Goal: Task Accomplishment & Management: Complete application form

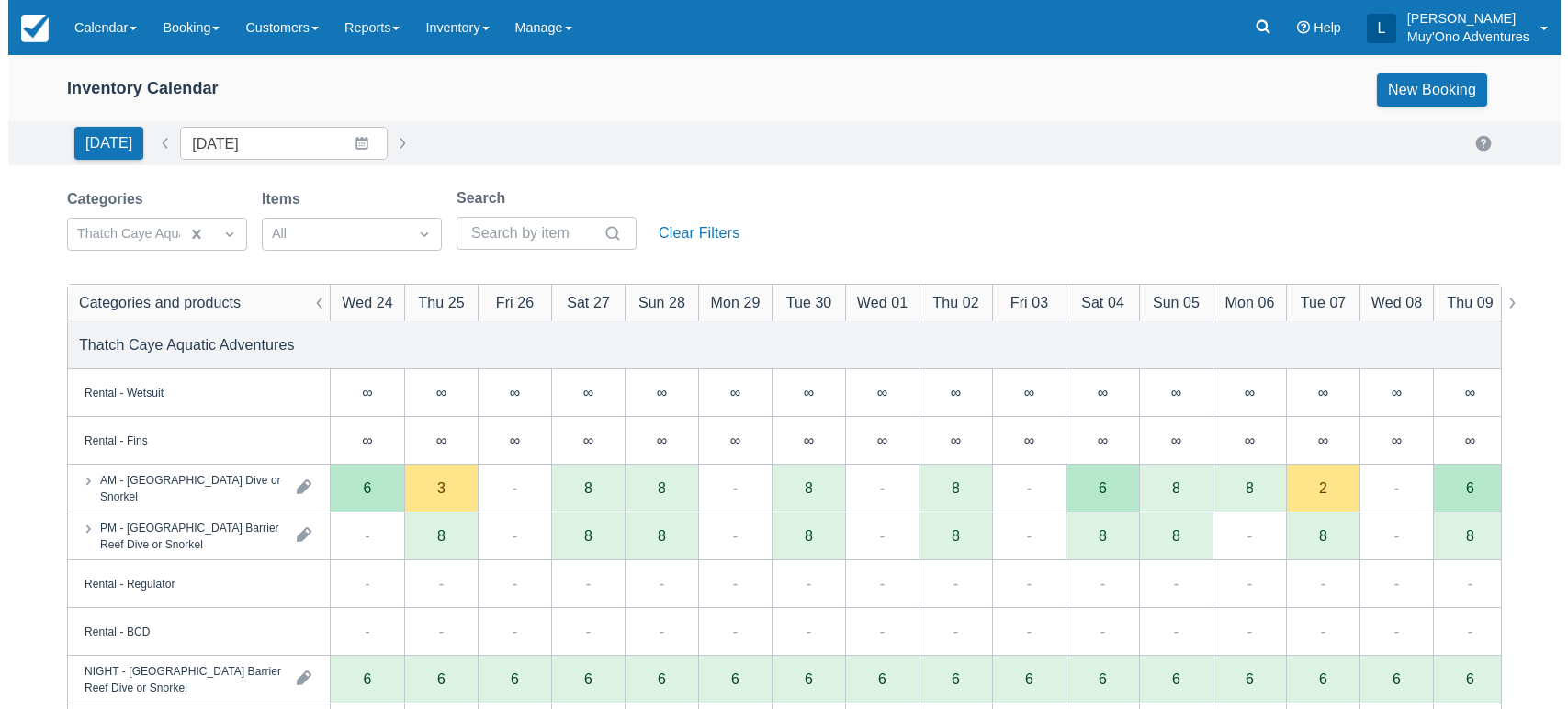
scroll to position [206, 0]
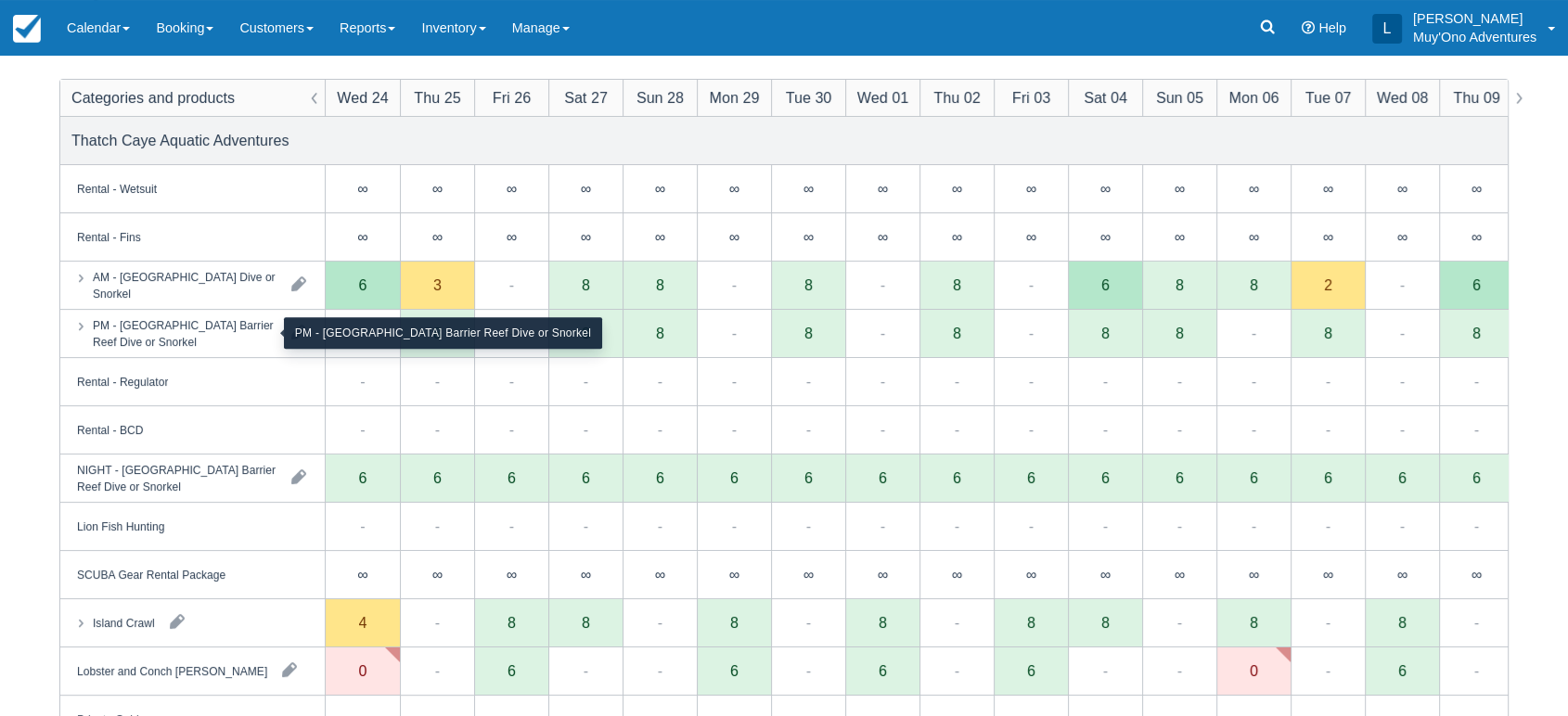
click at [234, 332] on div "PM - [GEOGRAPHIC_DATA] Barrier Reef Dive or Snorkel" at bounding box center [184, 333] width 183 height 34
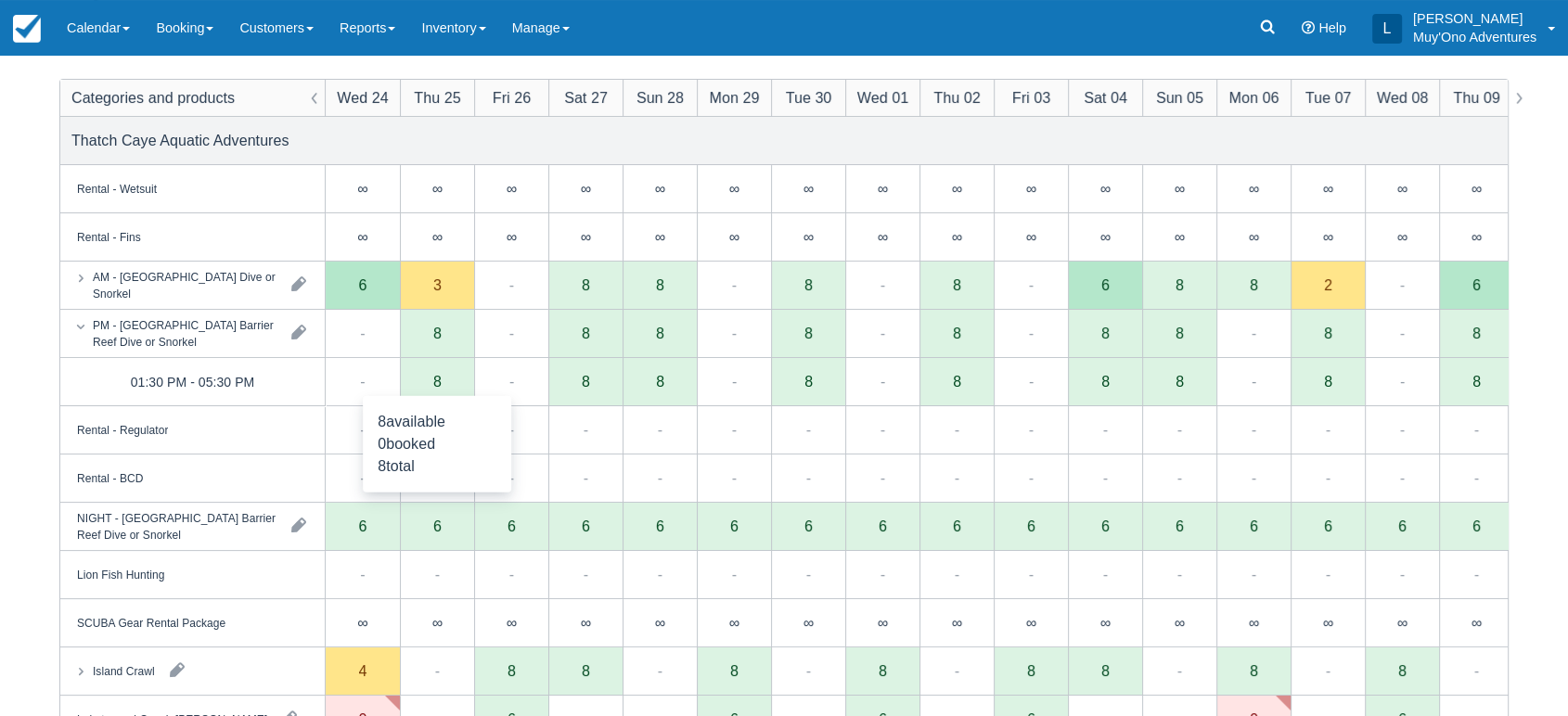
click at [427, 392] on div "8" at bounding box center [436, 382] width 74 height 48
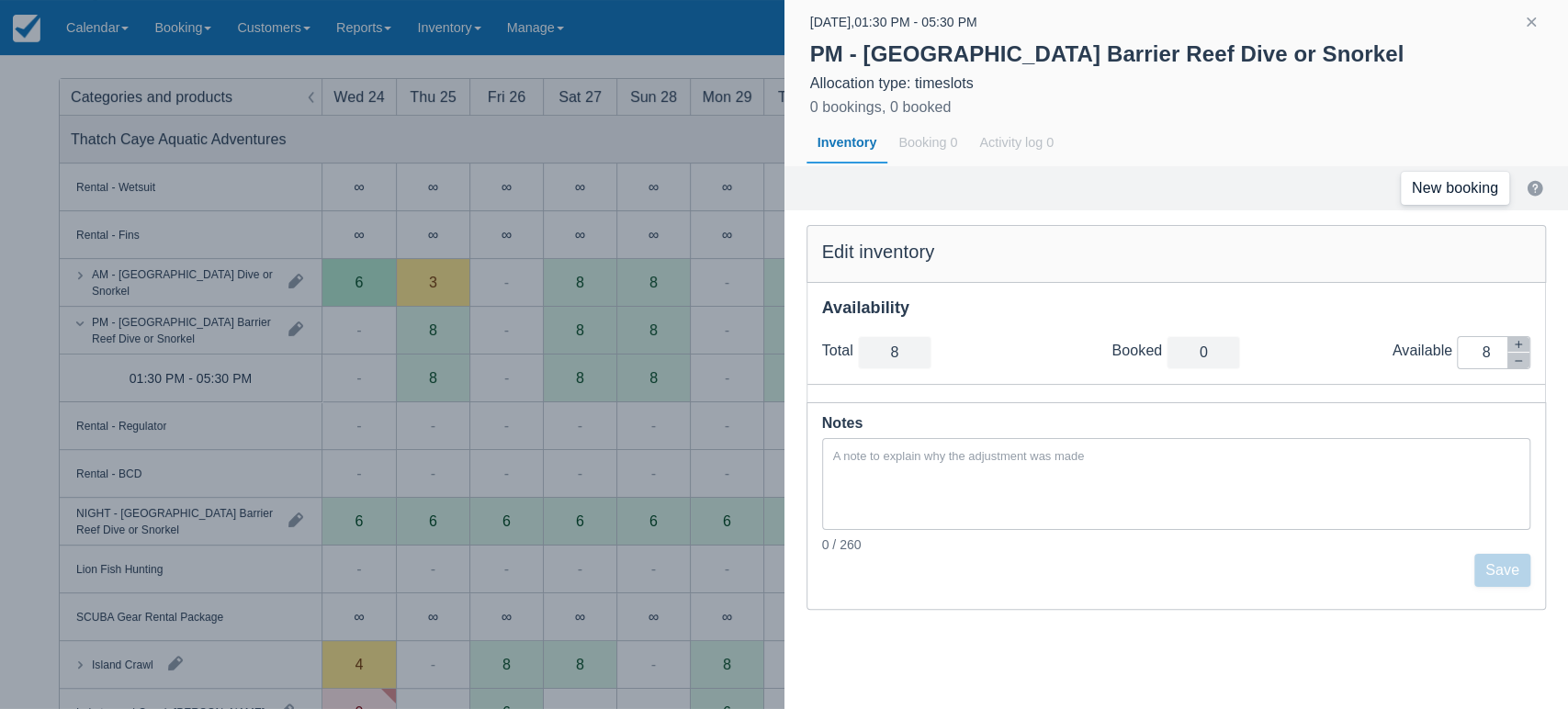
click at [1478, 193] on link "New booking" at bounding box center [1454, 188] width 108 height 33
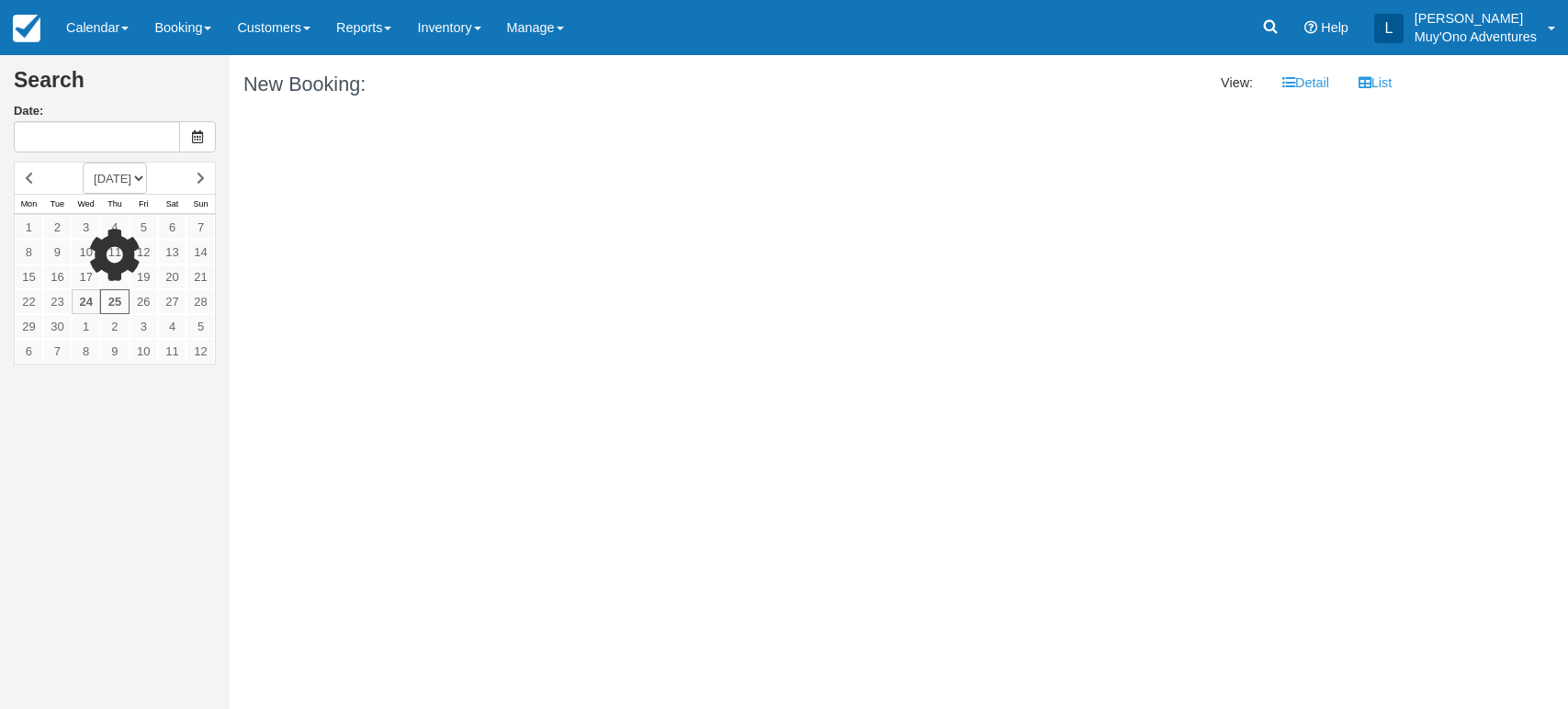
type input "[DATE]"
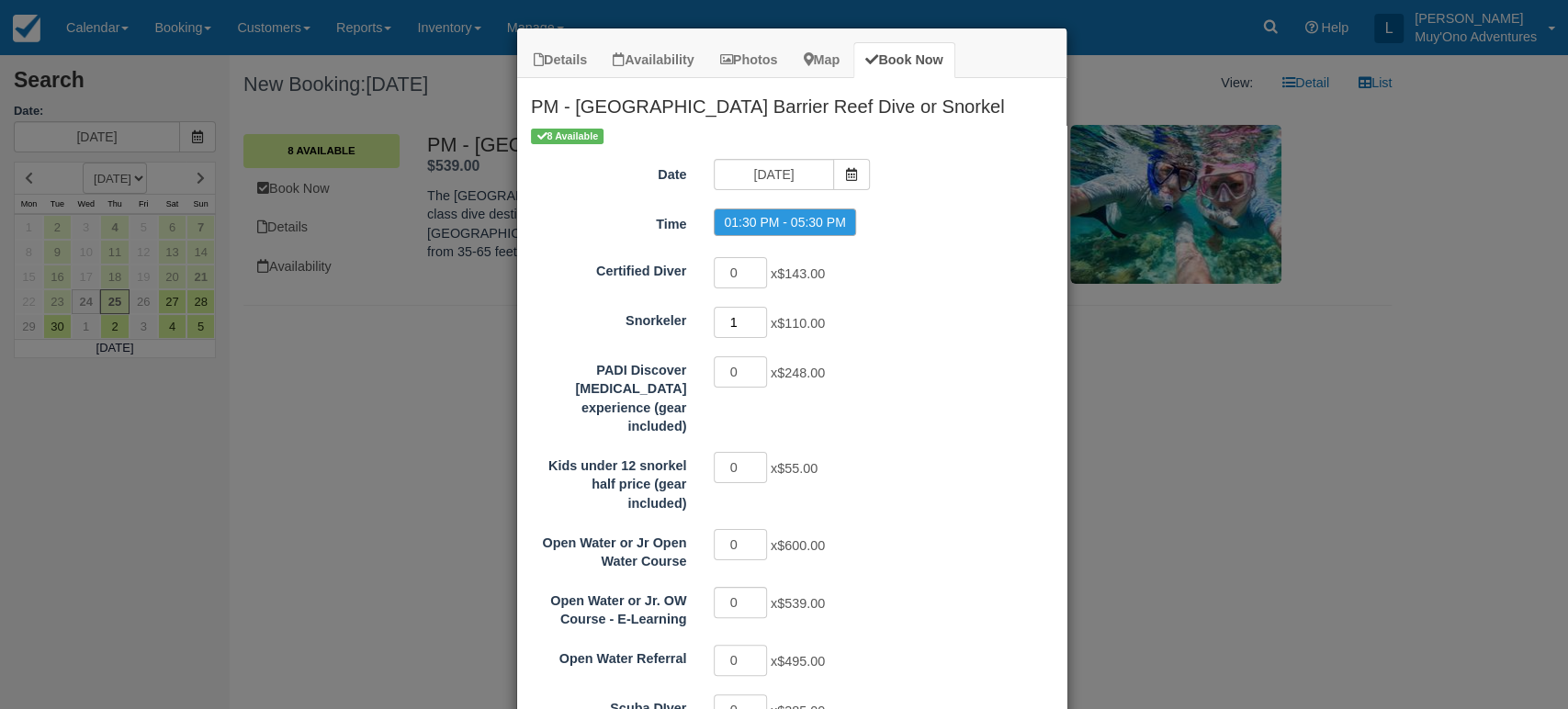
click at [751, 314] on input "1" at bounding box center [740, 322] width 54 height 31
type input "2"
click at [751, 314] on input "2" at bounding box center [740, 322] width 54 height 31
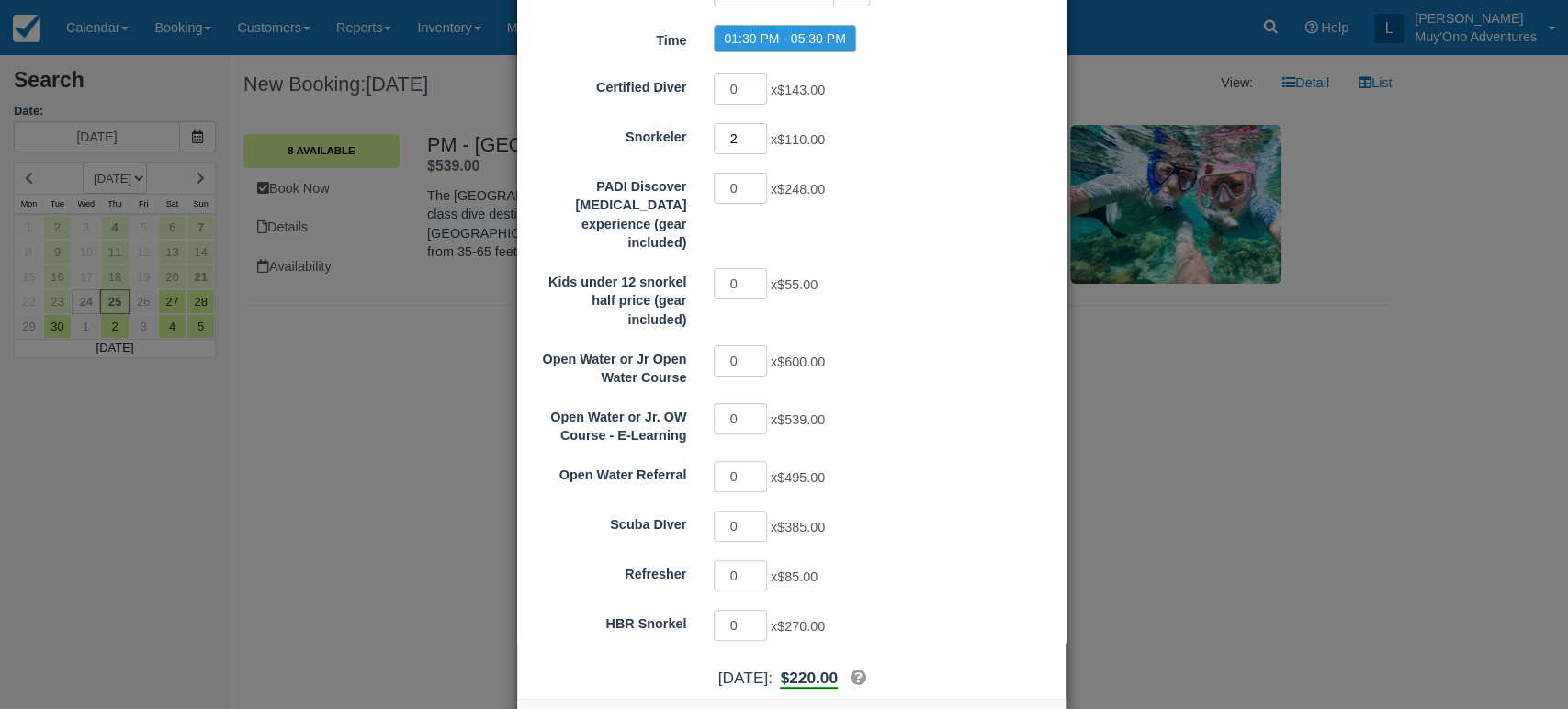
scroll to position [240, 0]
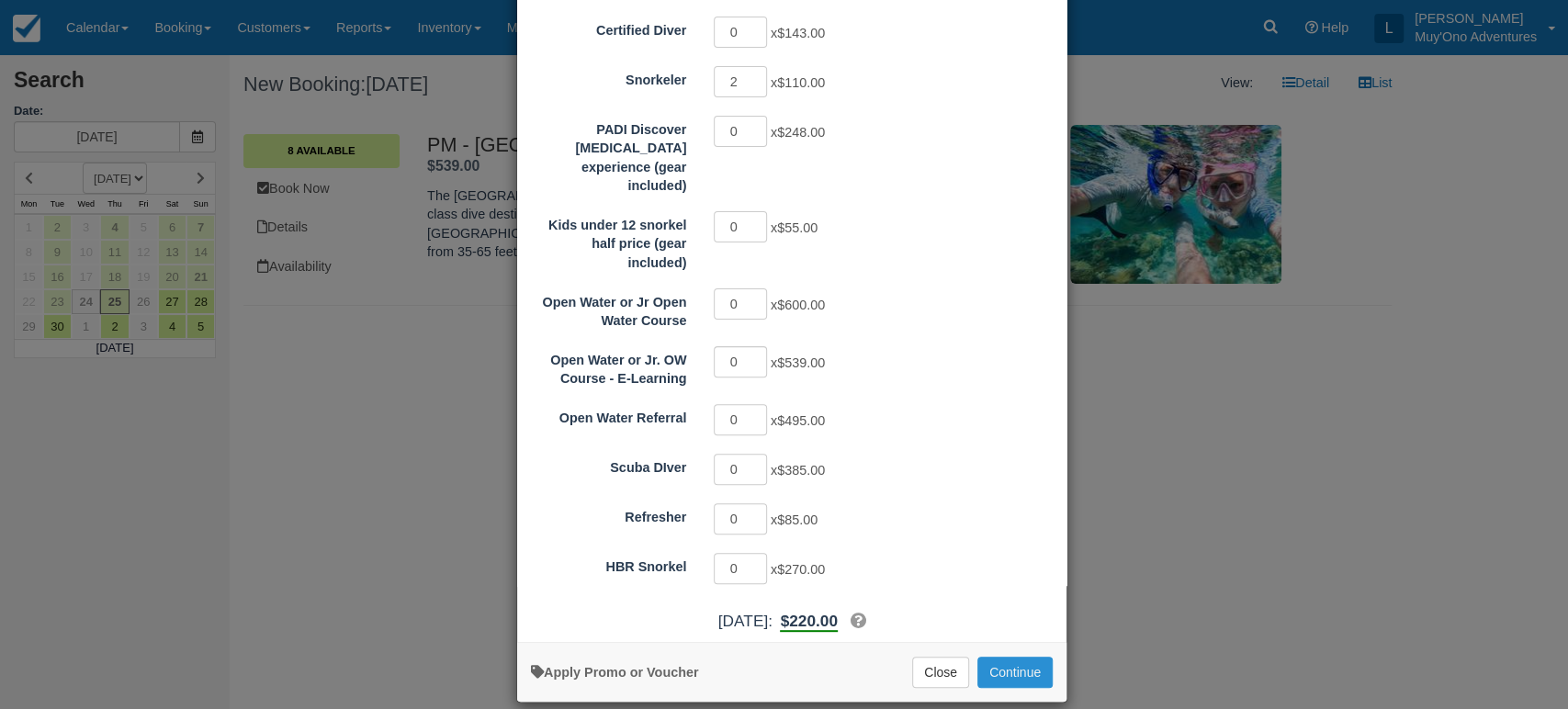
click at [1011, 657] on button "Continue" at bounding box center [1014, 673] width 75 height 31
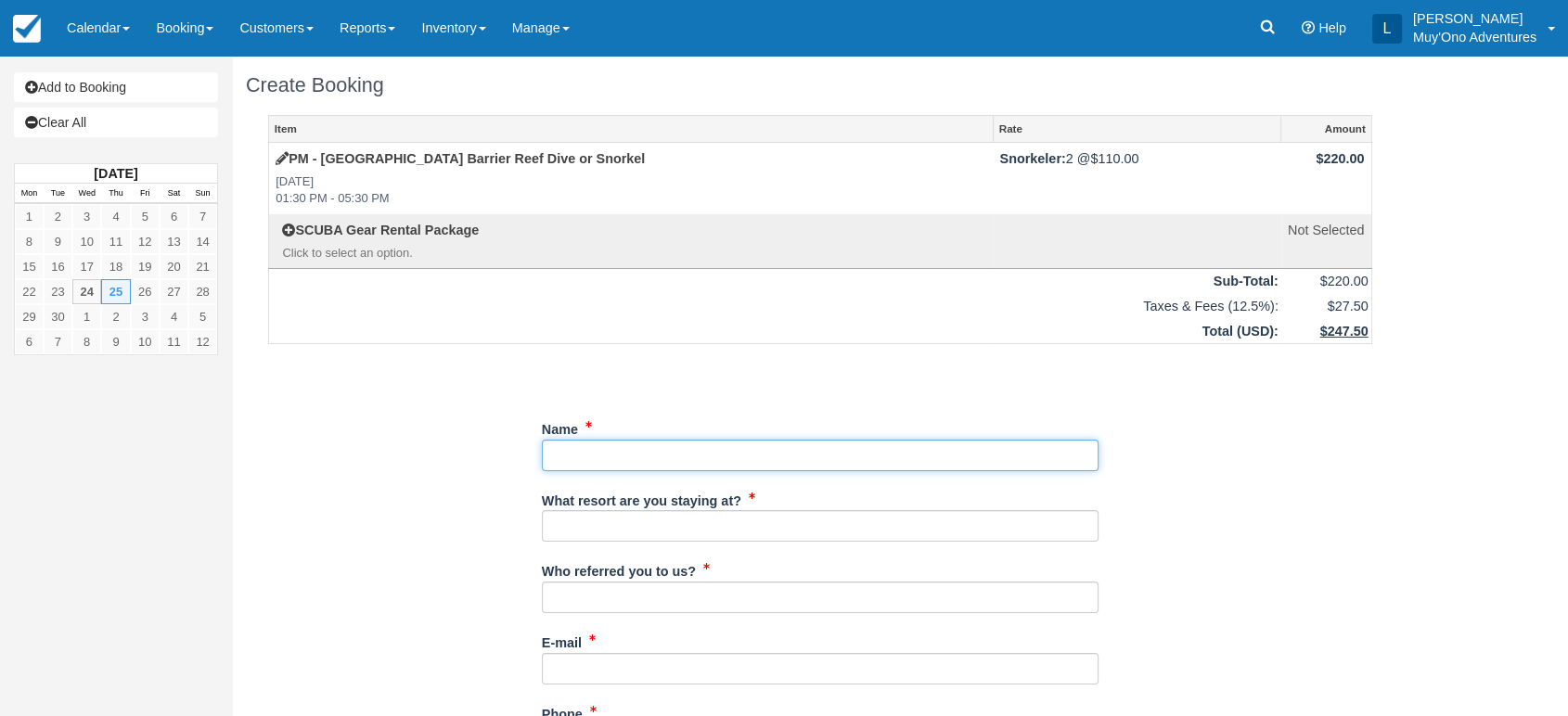
click at [591, 441] on input "Name" at bounding box center [820, 456] width 556 height 32
paste input "[PERSON_NAME]"
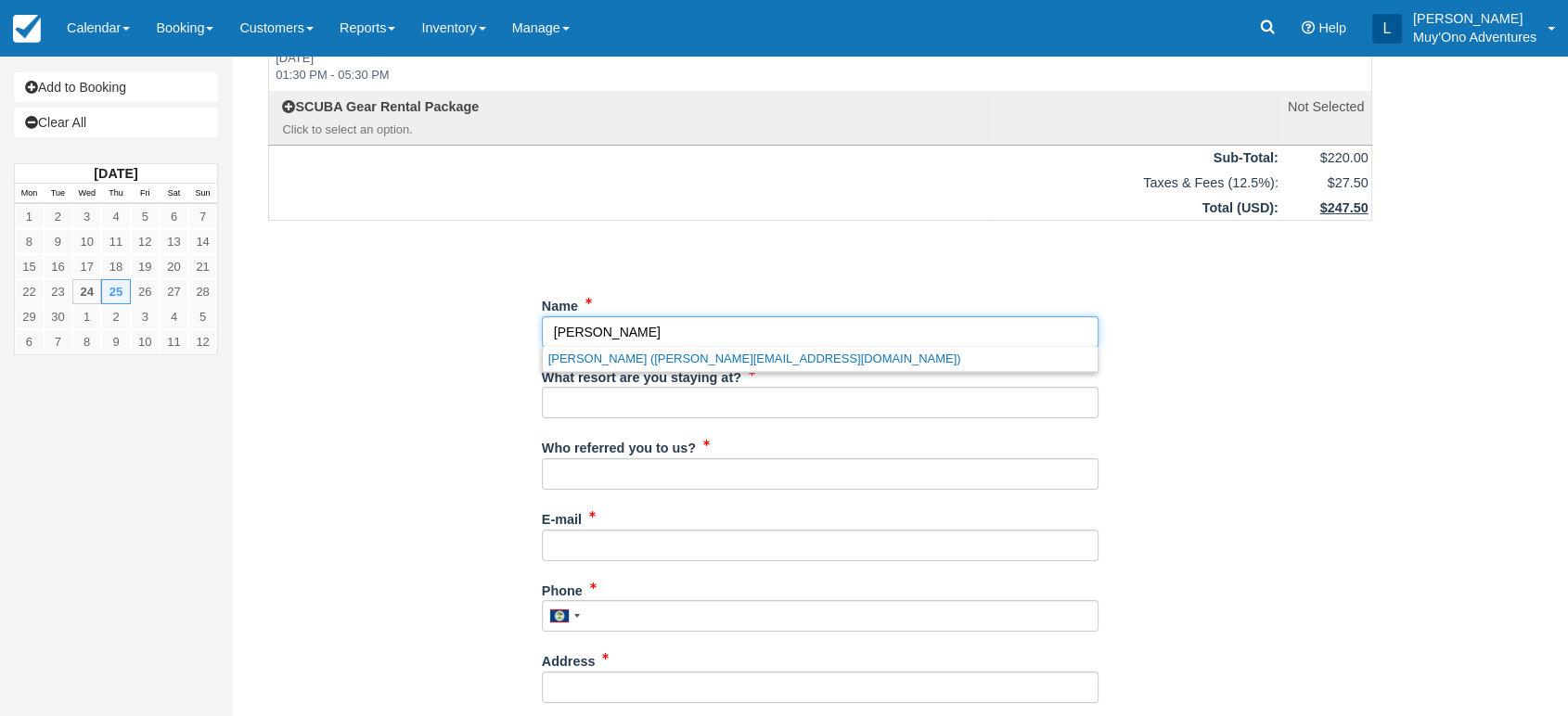
scroll to position [133, 0]
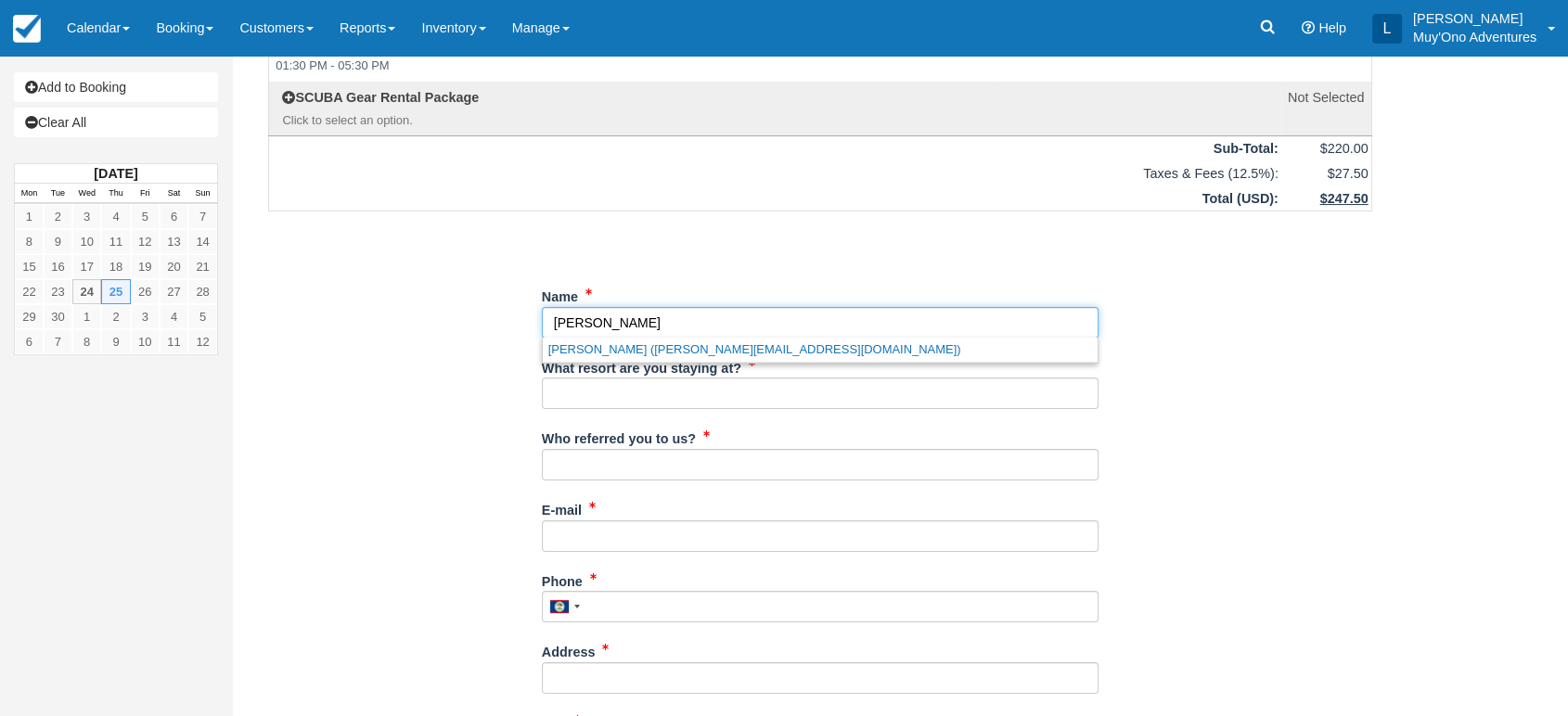
type input "[PERSON_NAME]"
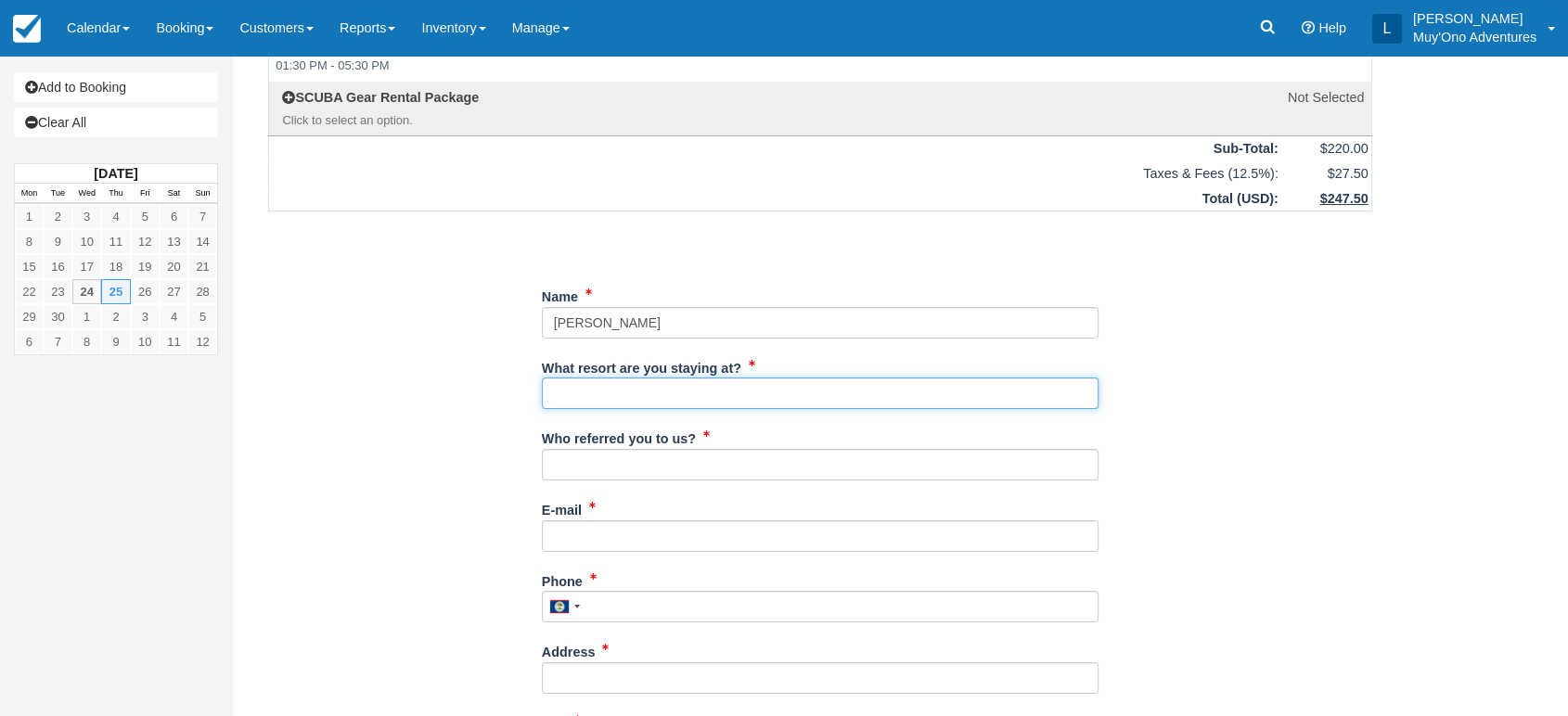
click at [615, 402] on input "What resort are you staying at?" at bounding box center [820, 394] width 556 height 32
type input "Thatch Caye"
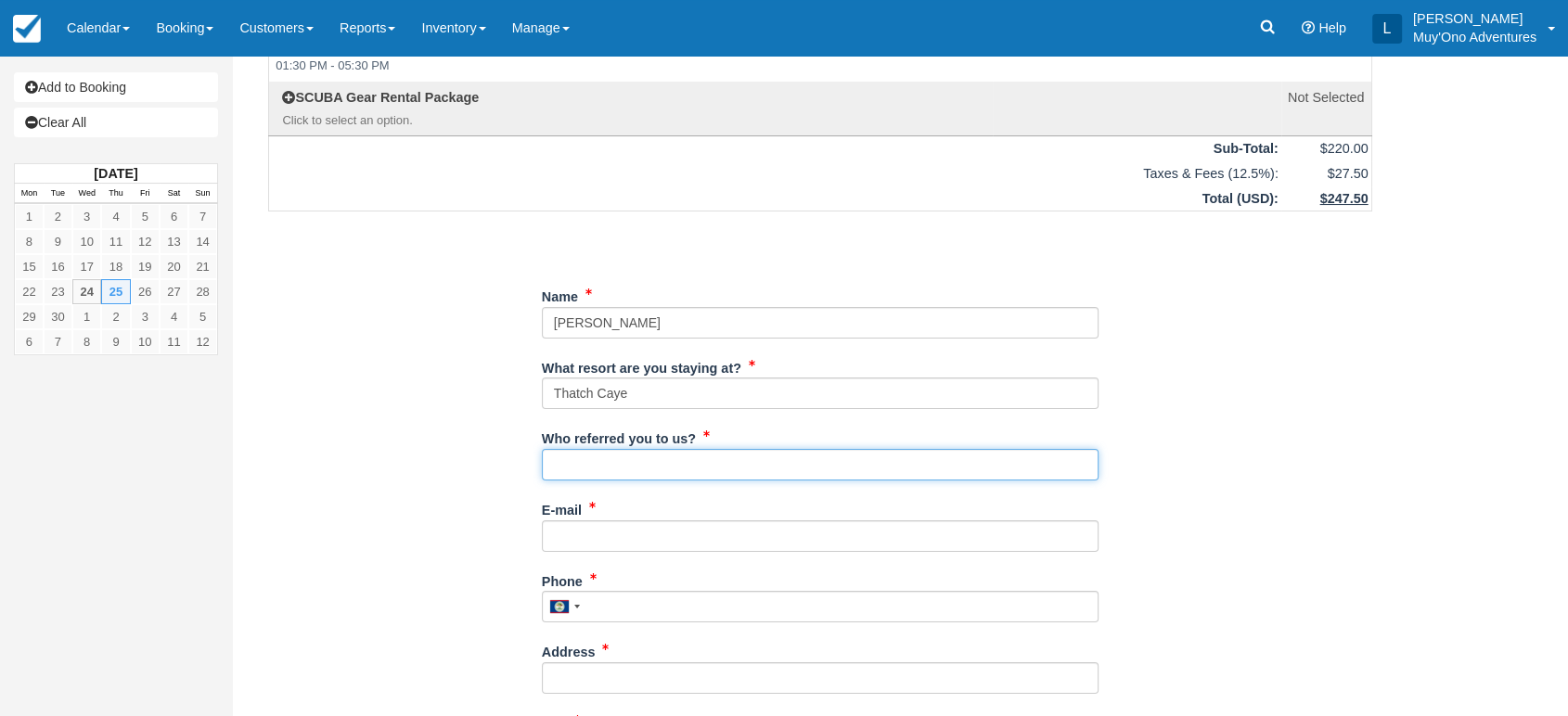
click at [611, 461] on input "Who referred you to us?" at bounding box center [820, 465] width 556 height 32
type input "[PERSON_NAME]"
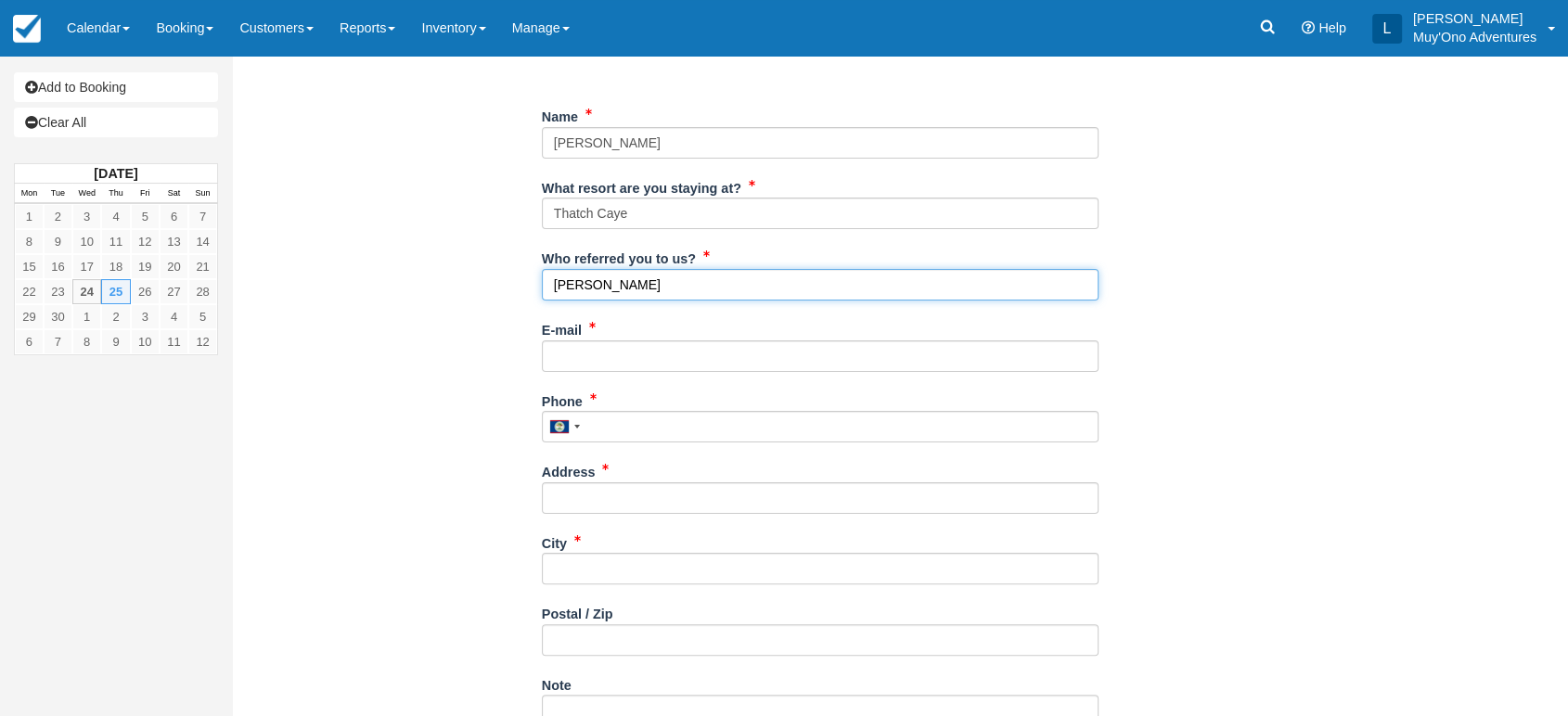
scroll to position [319, 0]
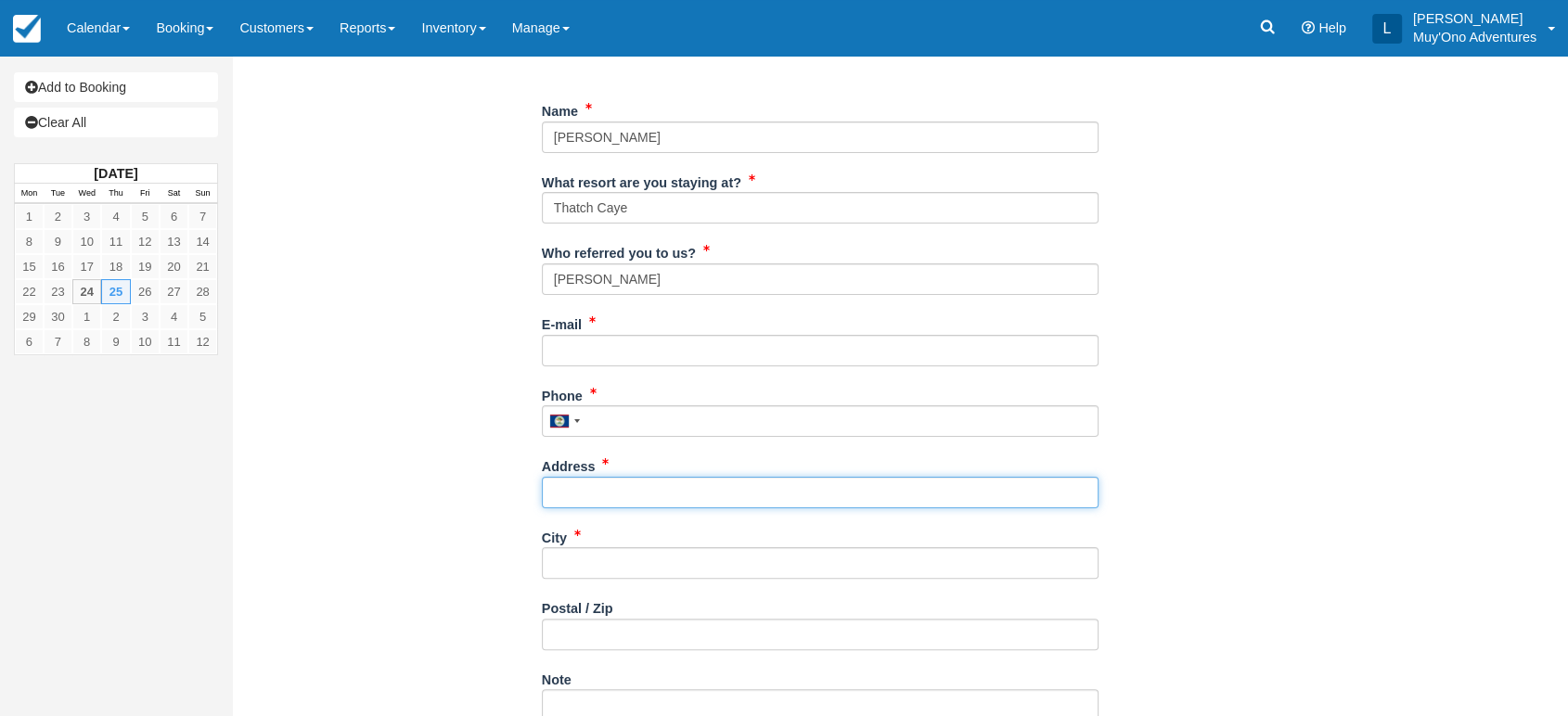
click at [600, 491] on input "Address" at bounding box center [820, 492] width 556 height 32
paste input "[STREET_ADDRESS]"
type input "[STREET_ADDRESS]"
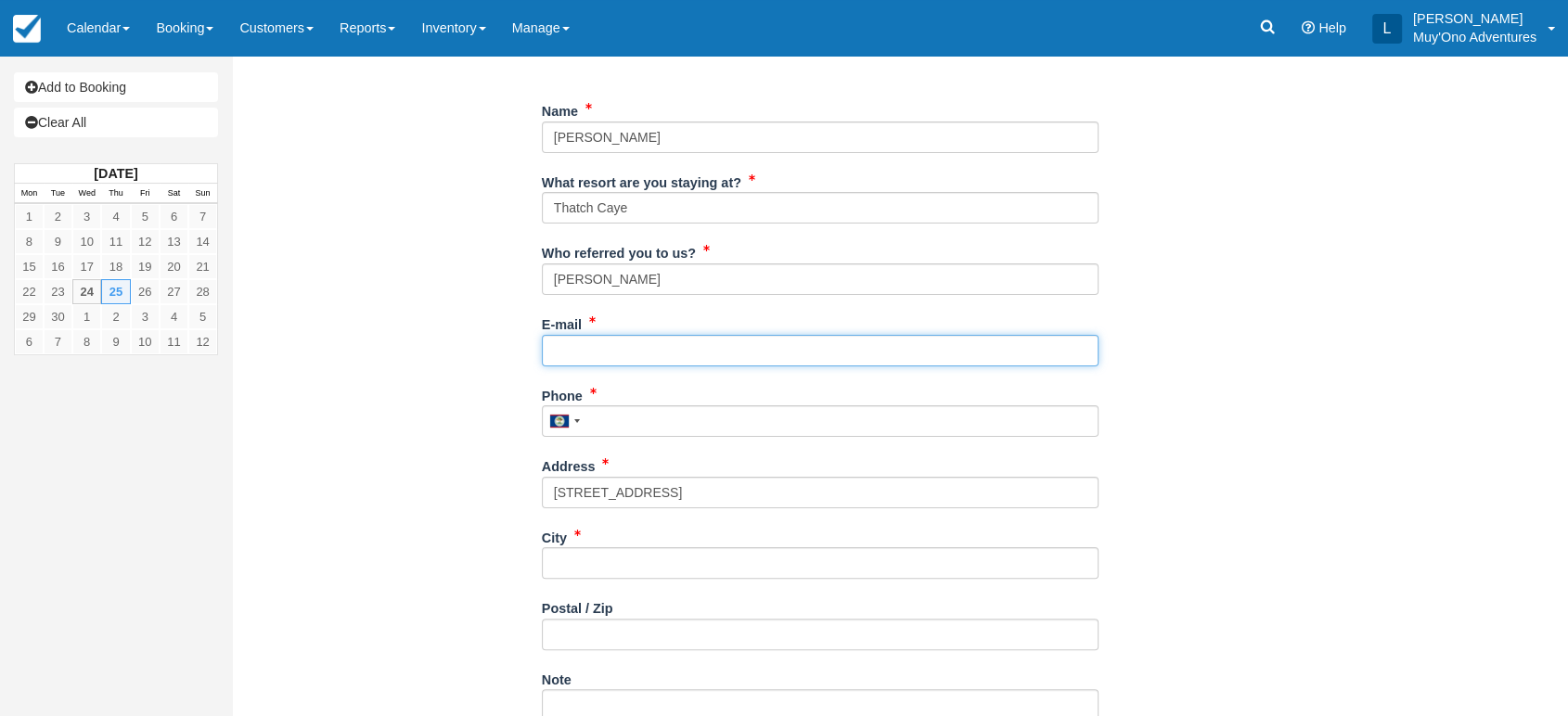
click at [654, 335] on input "E-mail" at bounding box center [820, 351] width 556 height 32
paste input "[PERSON_NAME][EMAIL_ADDRESS][DOMAIN_NAME]"
type input "[PERSON_NAME][EMAIL_ADDRESS][DOMAIN_NAME]"
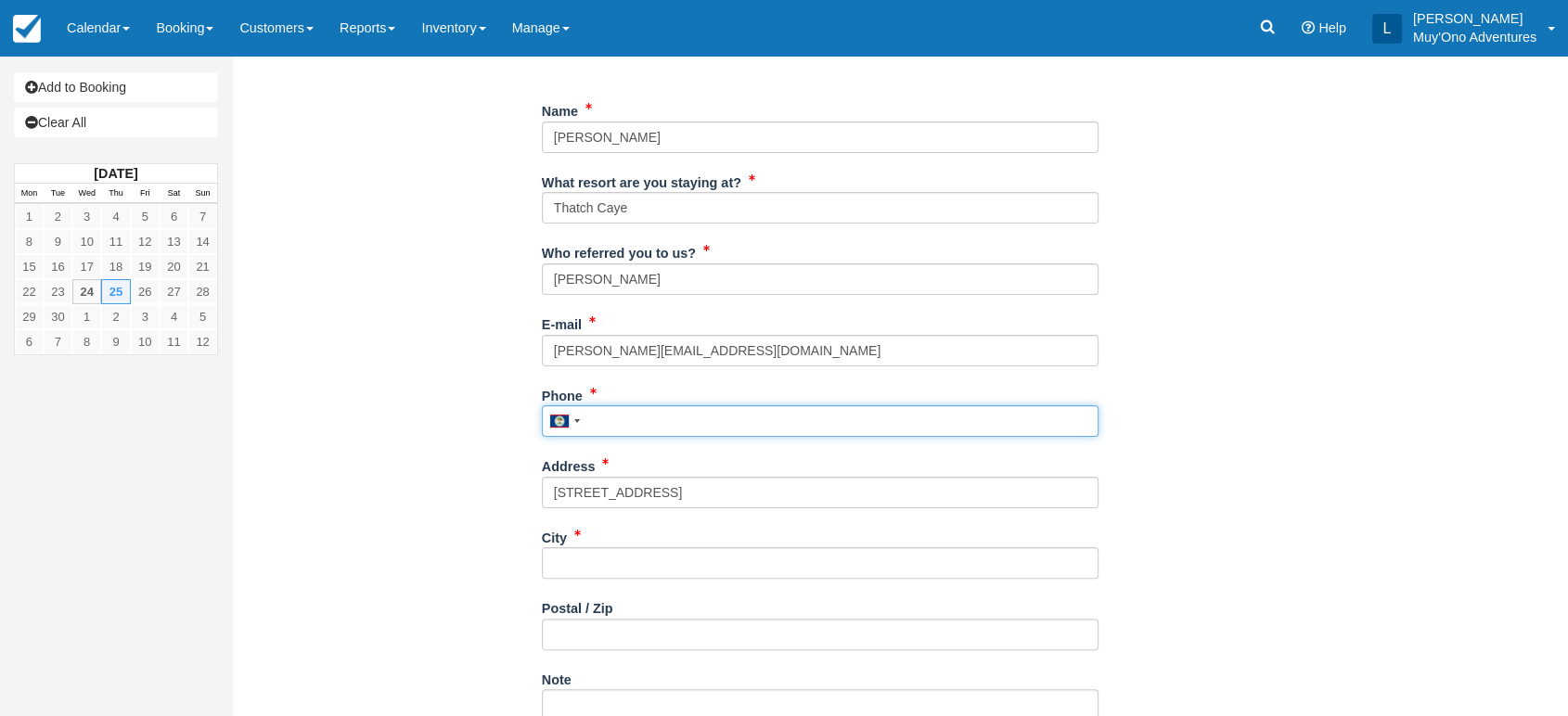
click at [587, 413] on input "Phone" at bounding box center [820, 421] width 556 height 32
paste input "[PHONE_NUMBER]"
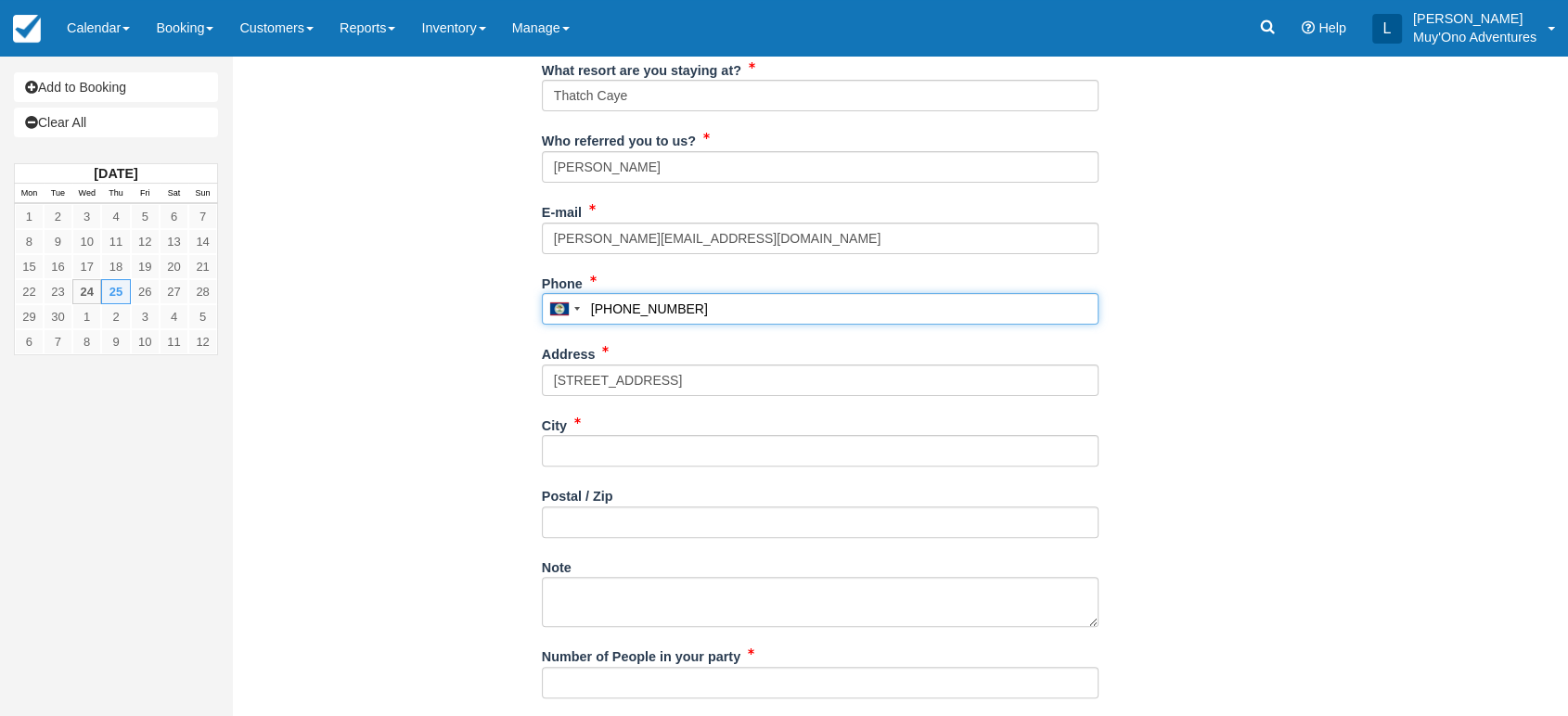
scroll to position [498, 0]
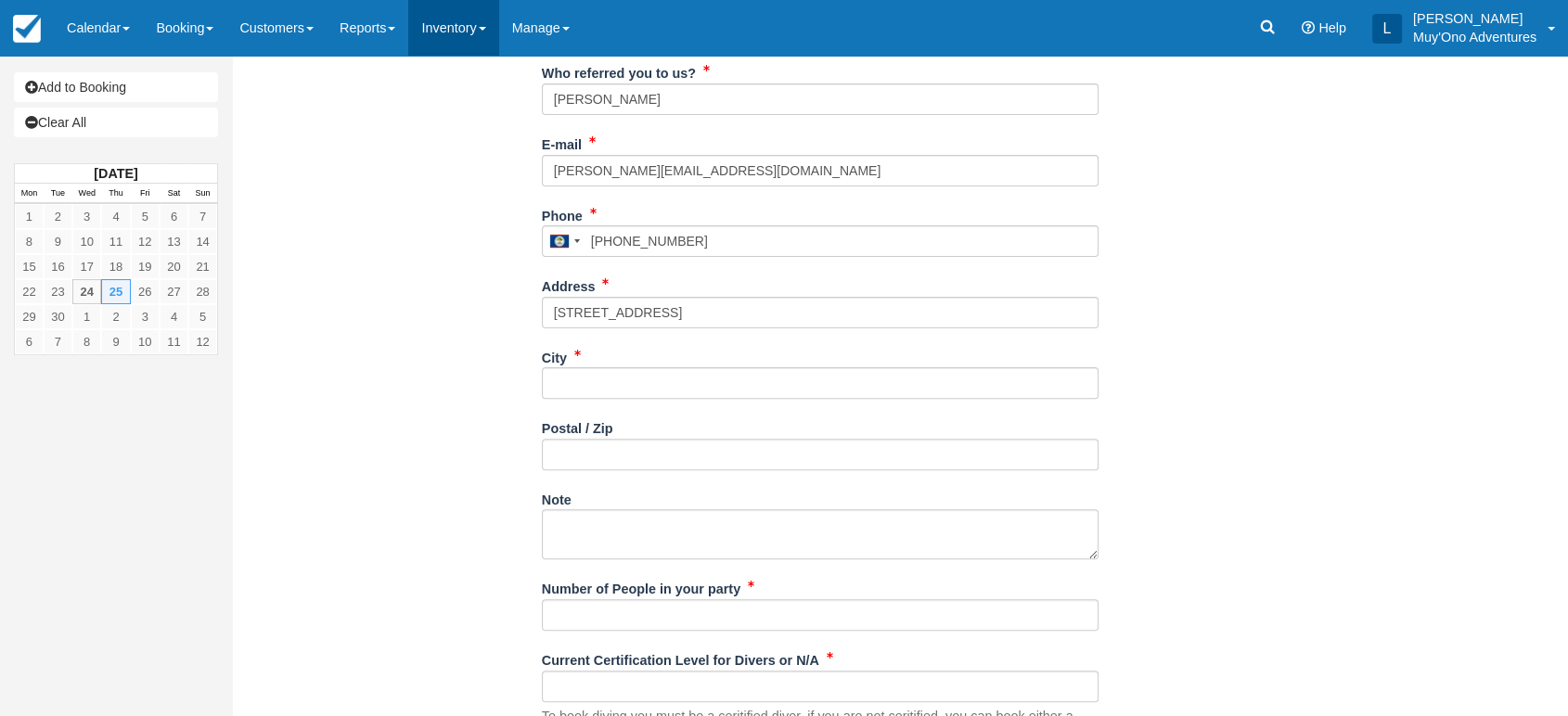
type input "7013105194"
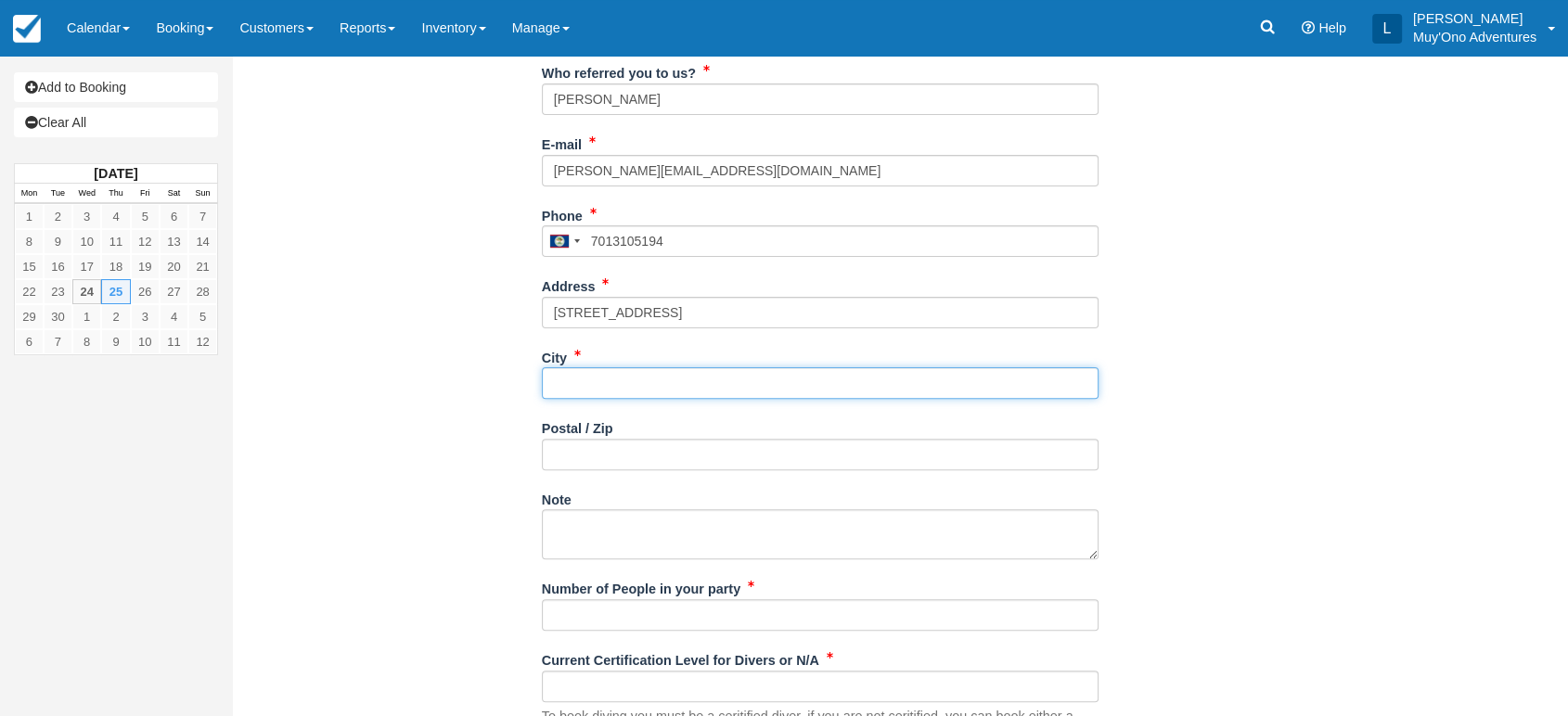
click at [594, 383] on input "City" at bounding box center [820, 383] width 556 height 32
paste input "[PERSON_NAME]"
type input "Parker [US_STATE]"
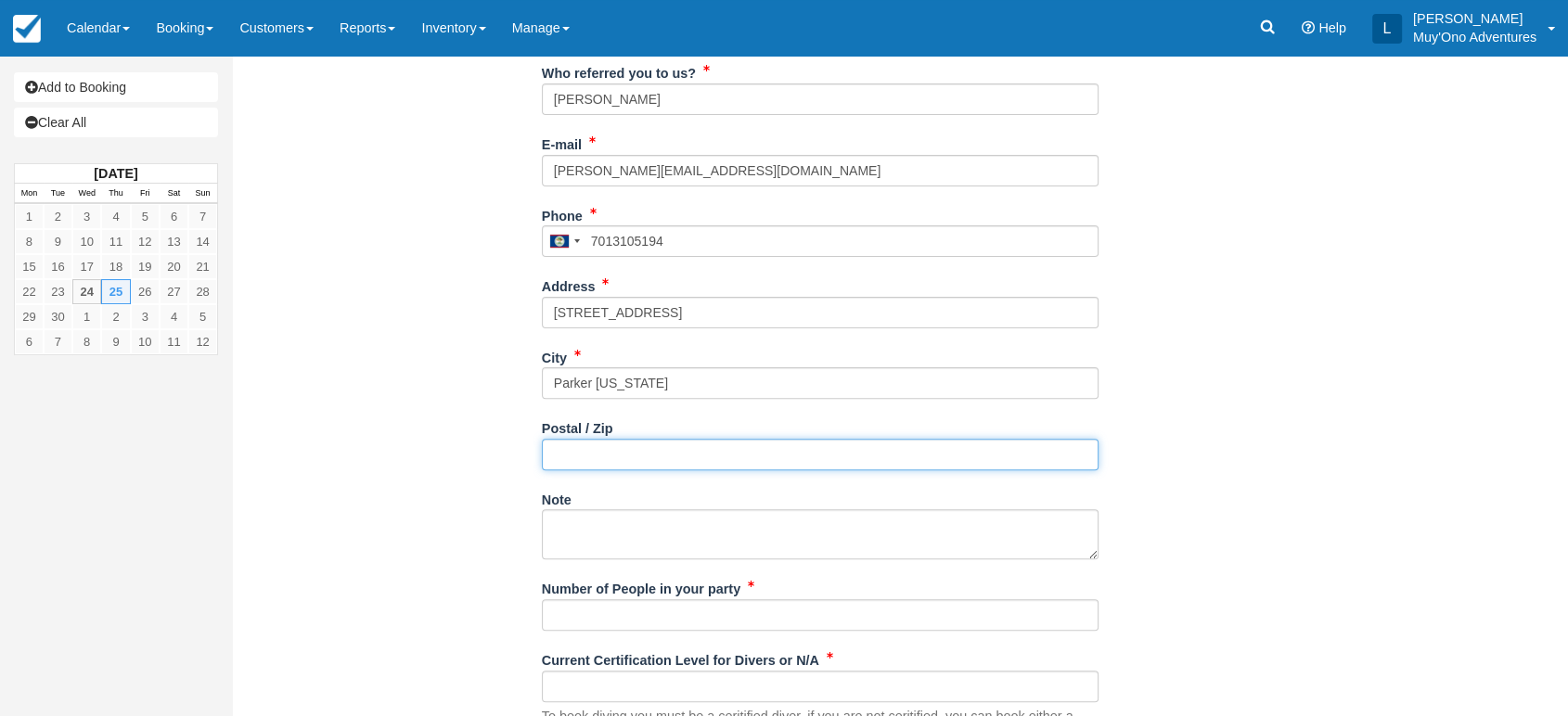
click at [616, 451] on input "Postal / Zip" at bounding box center [820, 455] width 556 height 32
paste input "80134"
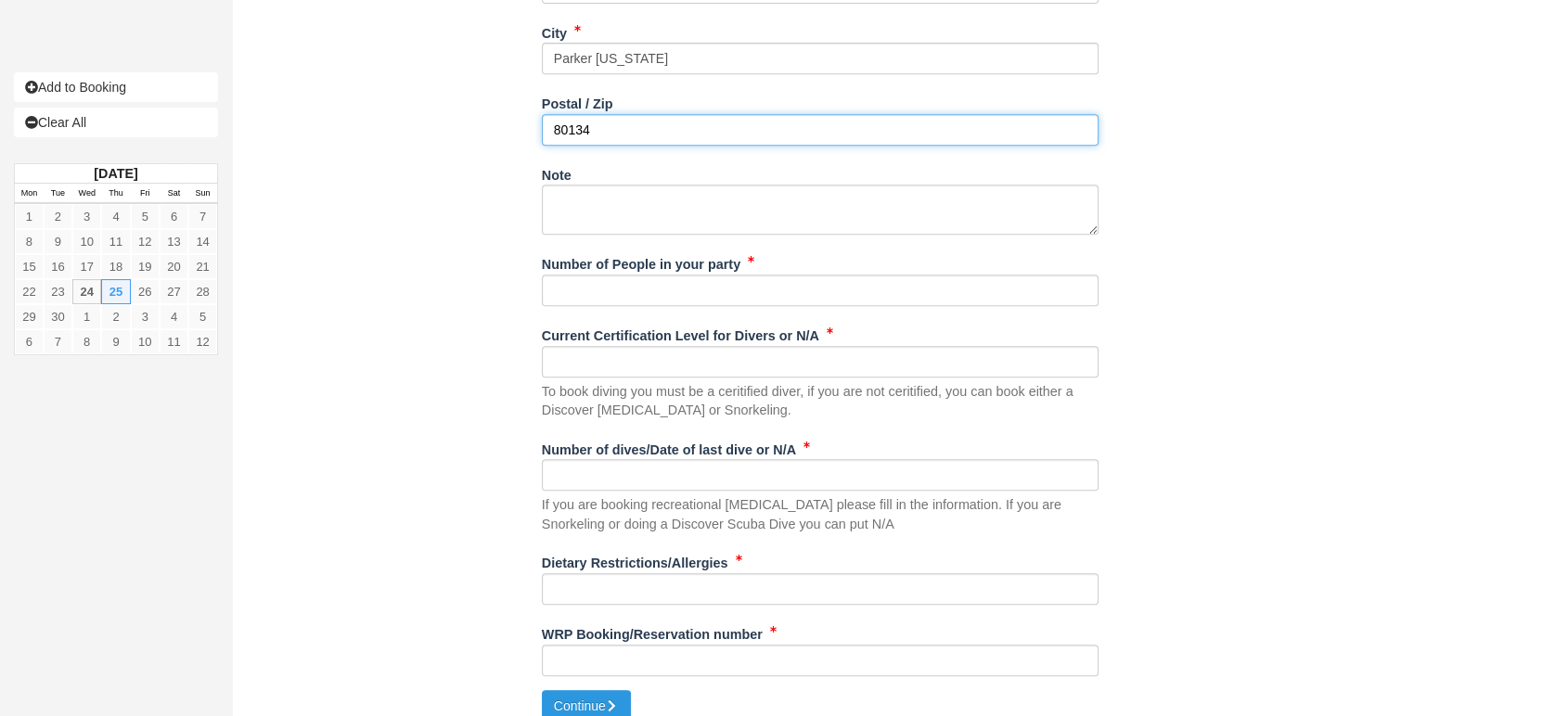
scroll to position [839, 0]
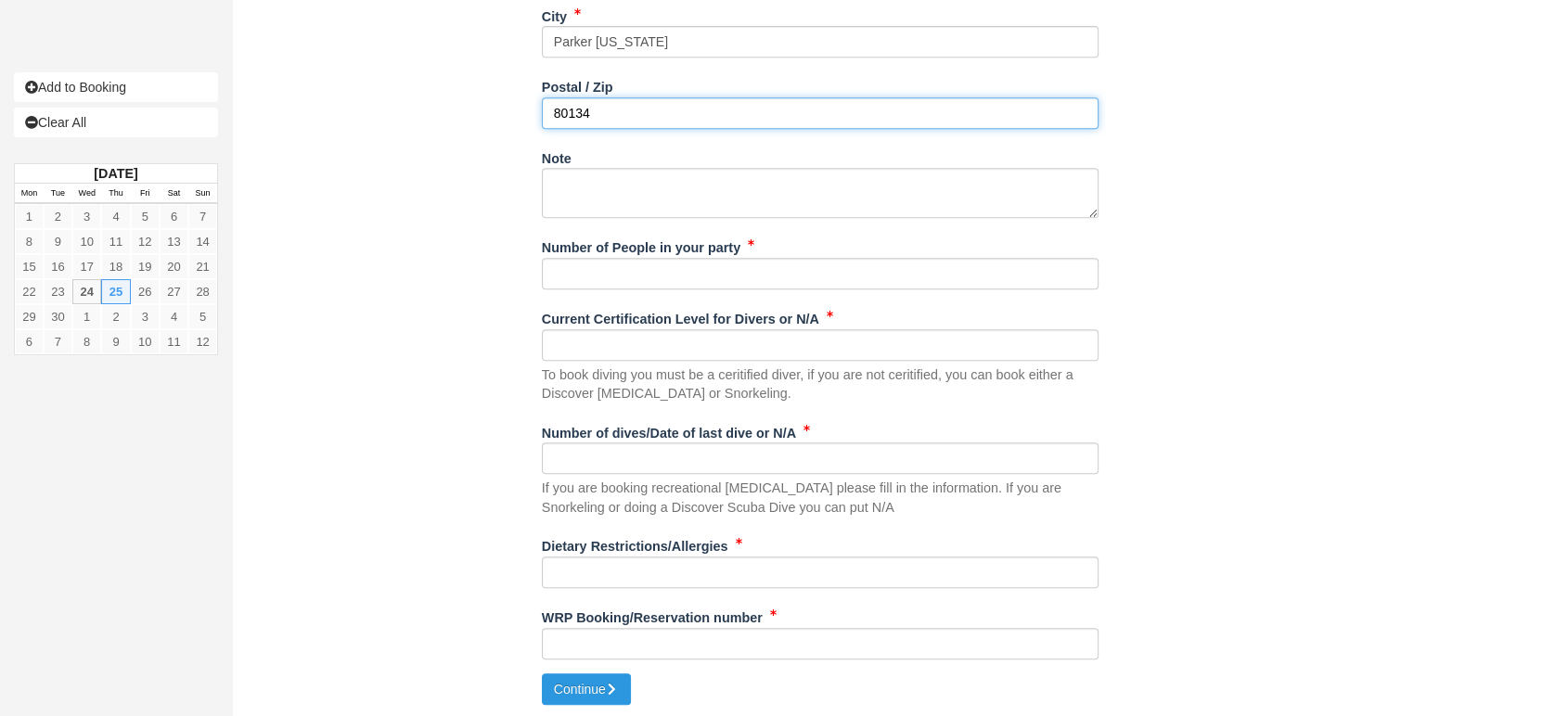
type input "80134"
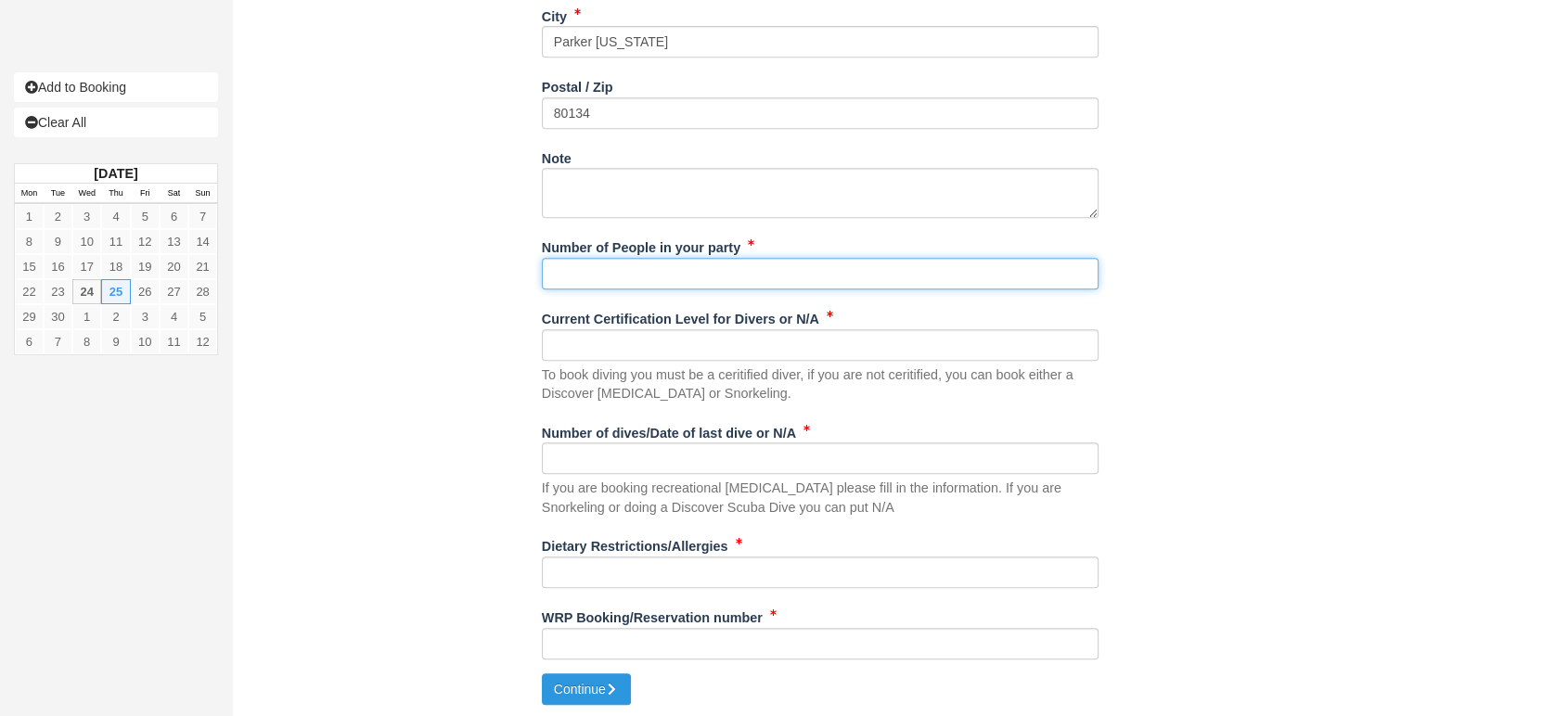
click at [697, 270] on input "Number of People in your party" at bounding box center [820, 273] width 556 height 32
type input "2"
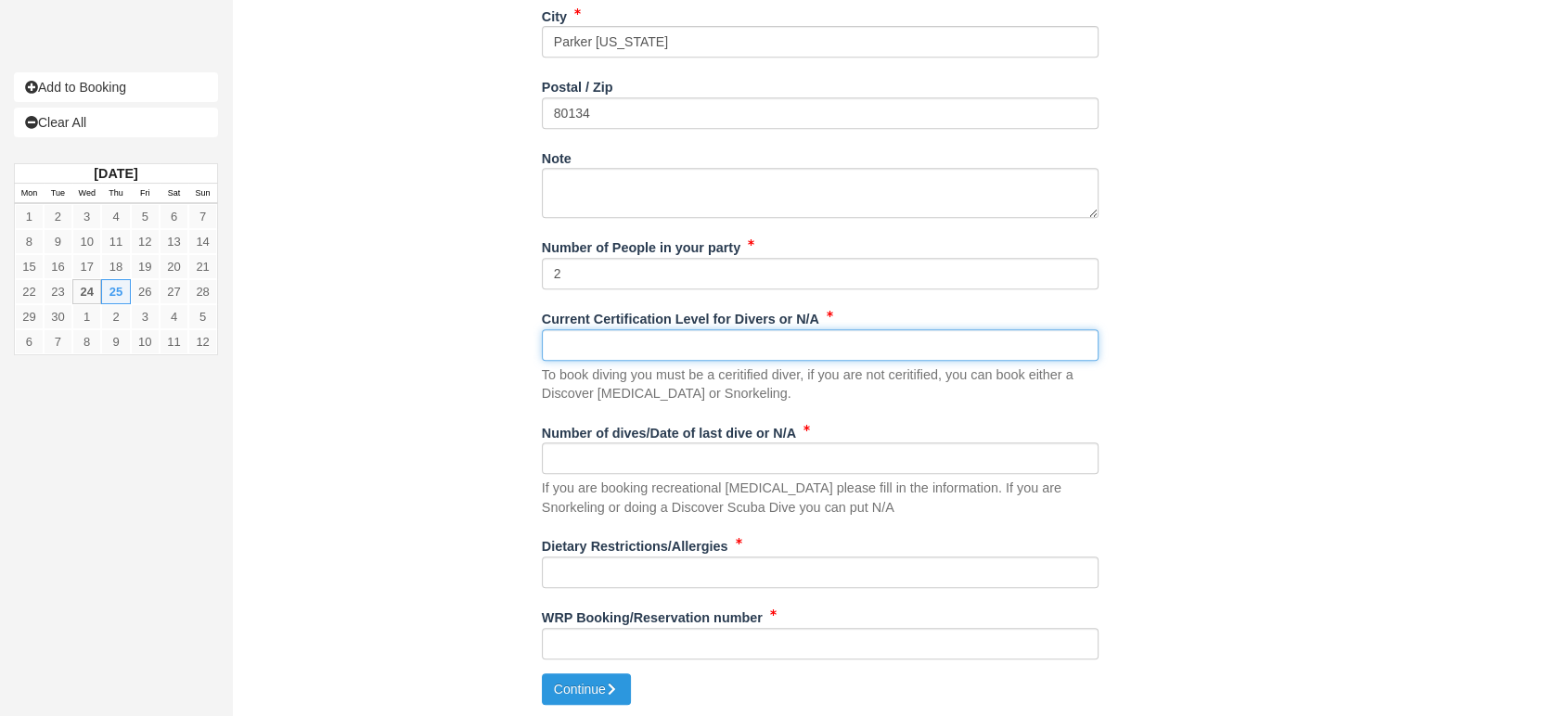
click at [668, 343] on input "Current Certification Level for Divers or N/A" at bounding box center [820, 345] width 556 height 32
type input "na"
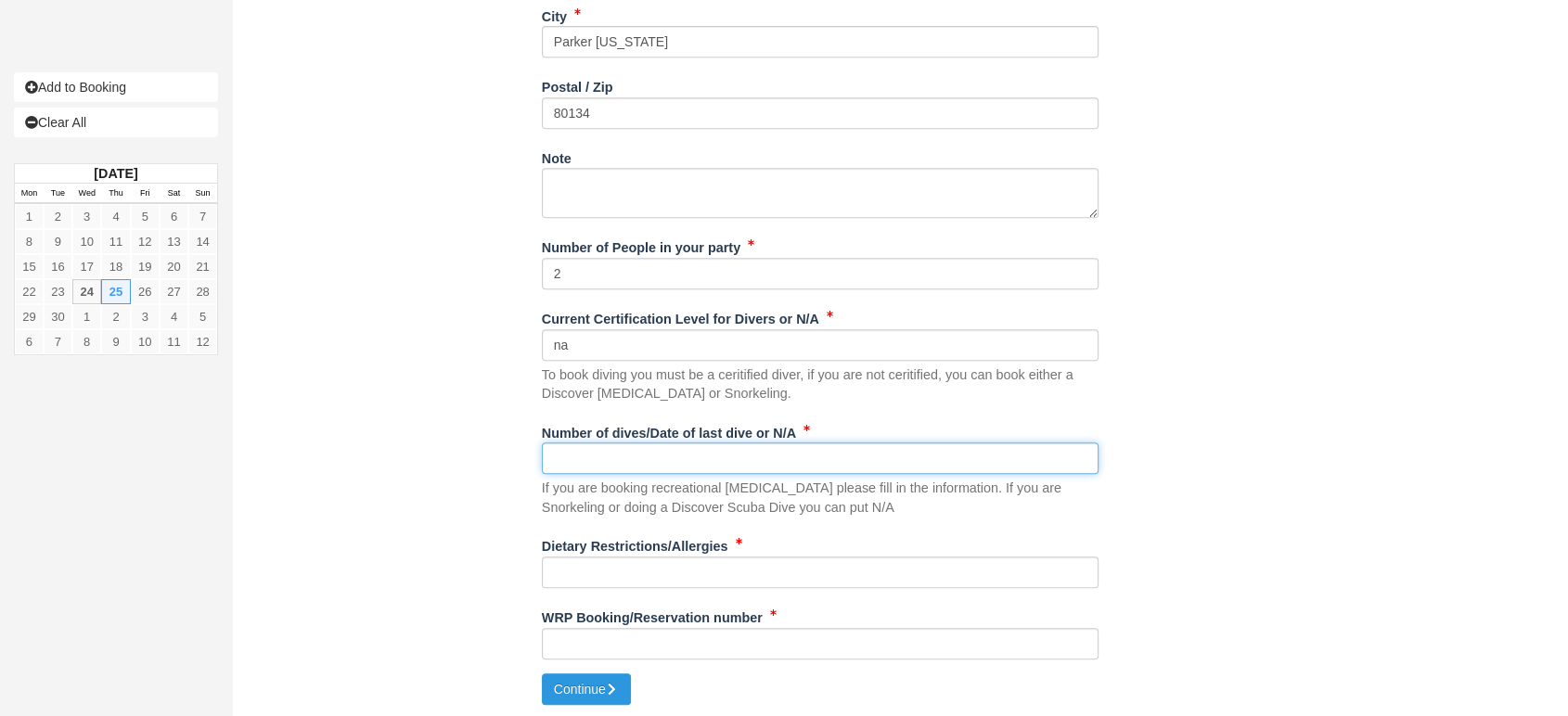
click at [594, 460] on input "Number of dives/Date of last dive or N/A" at bounding box center [820, 459] width 556 height 32
type input "na"
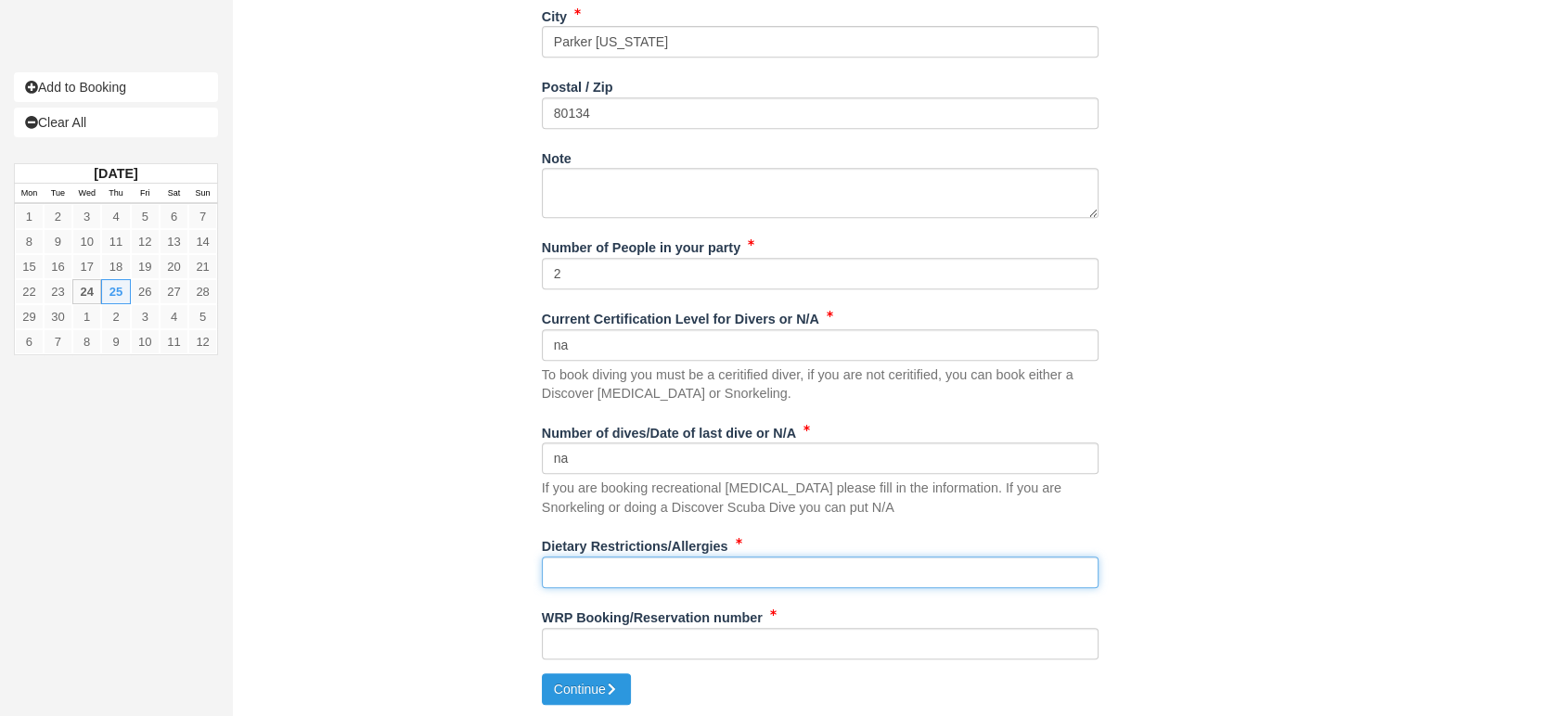
click at [594, 584] on input "Dietary Restrictions/Allergies" at bounding box center [820, 572] width 556 height 32
type input "na"
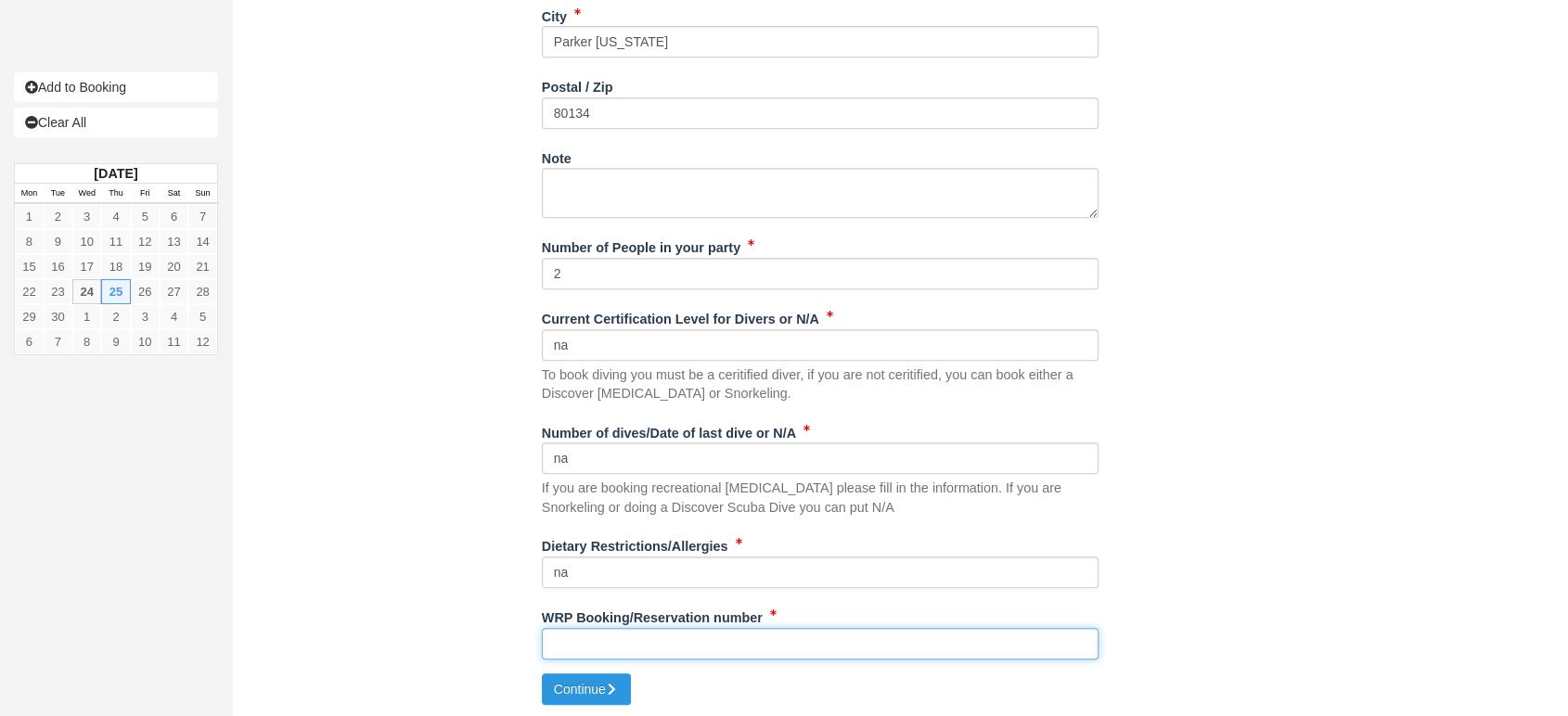
click at [613, 644] on input "WRP Booking/Reservation number" at bounding box center [820, 644] width 556 height 32
paste input "43927292"
type input "43927292"
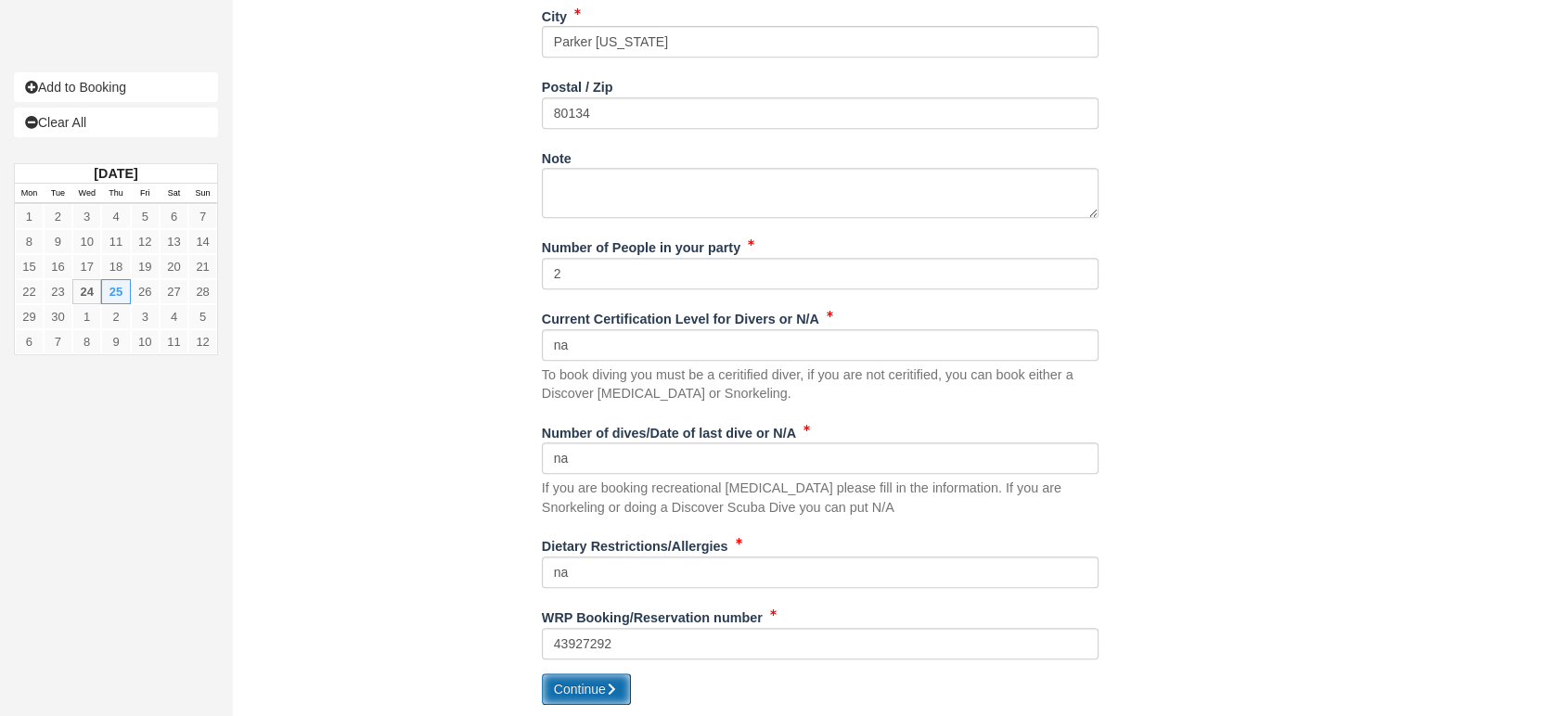
click at [576, 675] on button "Continue" at bounding box center [586, 689] width 89 height 32
type input "[PHONE_NUMBER]"
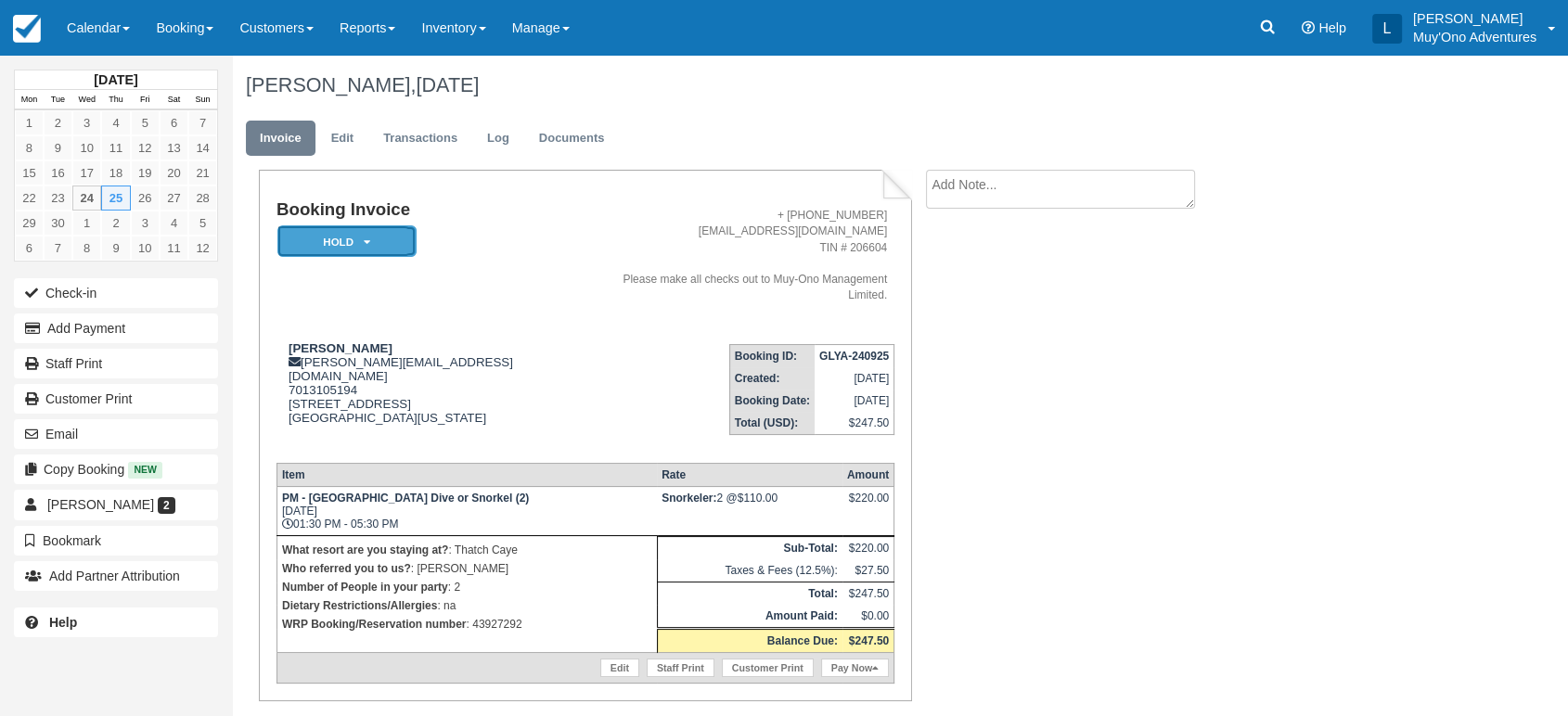
click at [371, 250] on em "HOLD" at bounding box center [346, 242] width 139 height 33
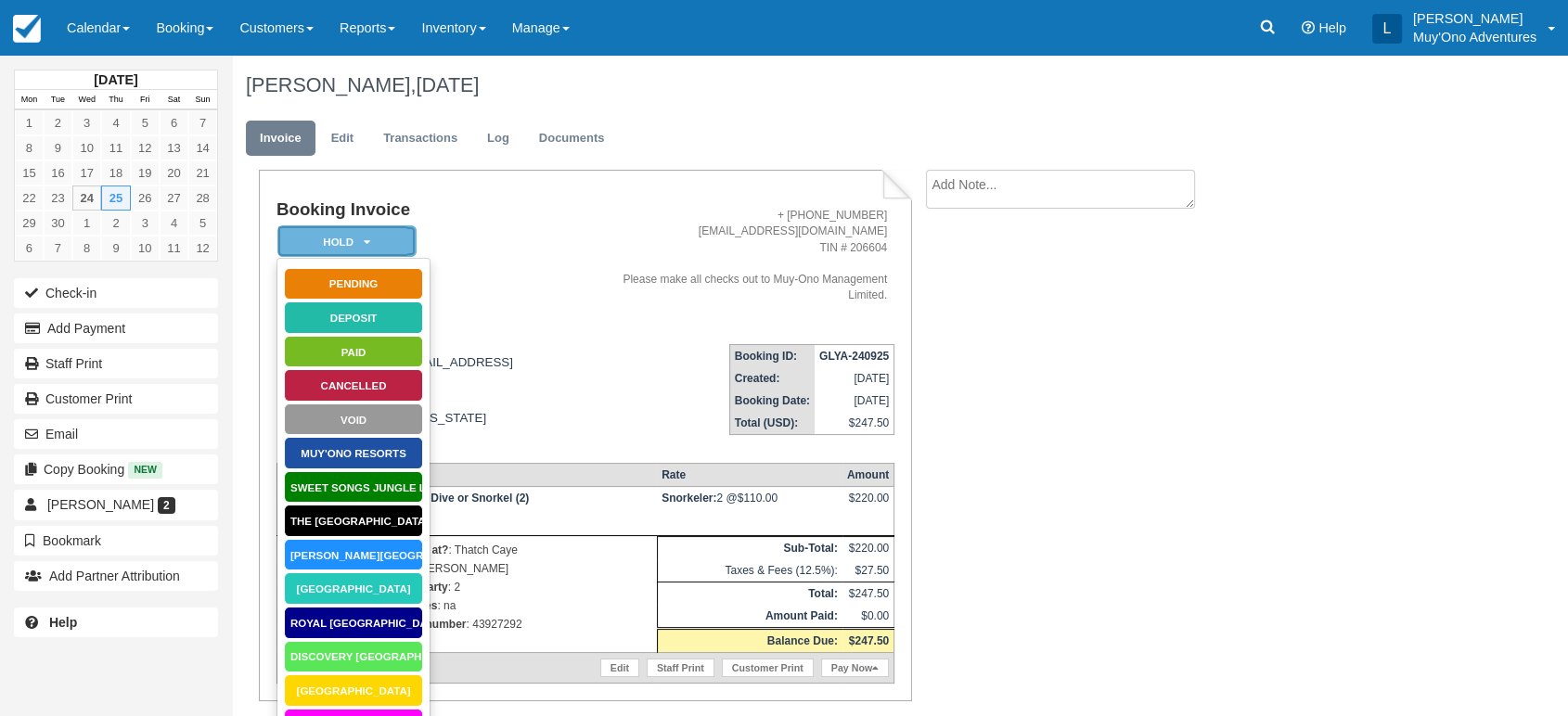
scroll to position [104, 0]
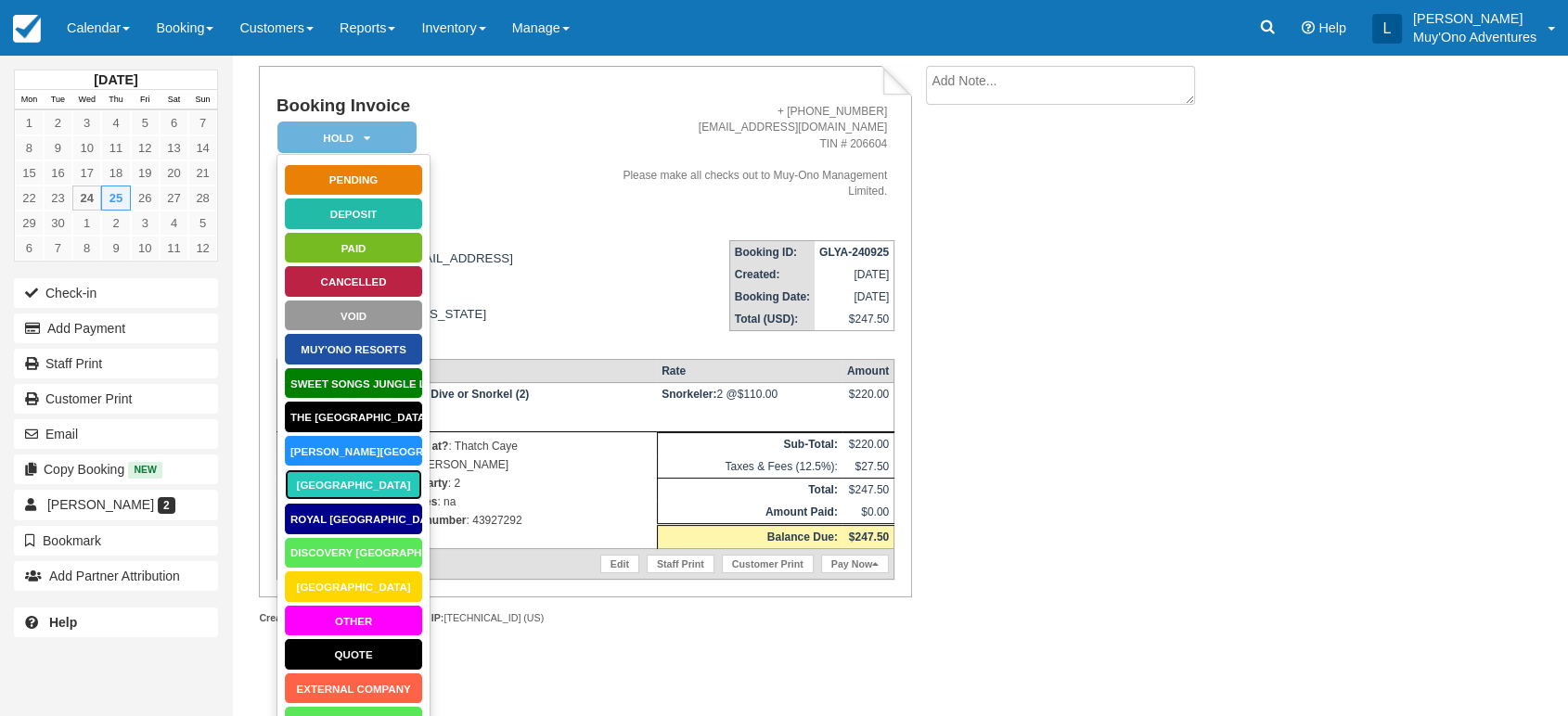
click at [367, 479] on link "Thatch Caye Resort" at bounding box center [353, 484] width 139 height 33
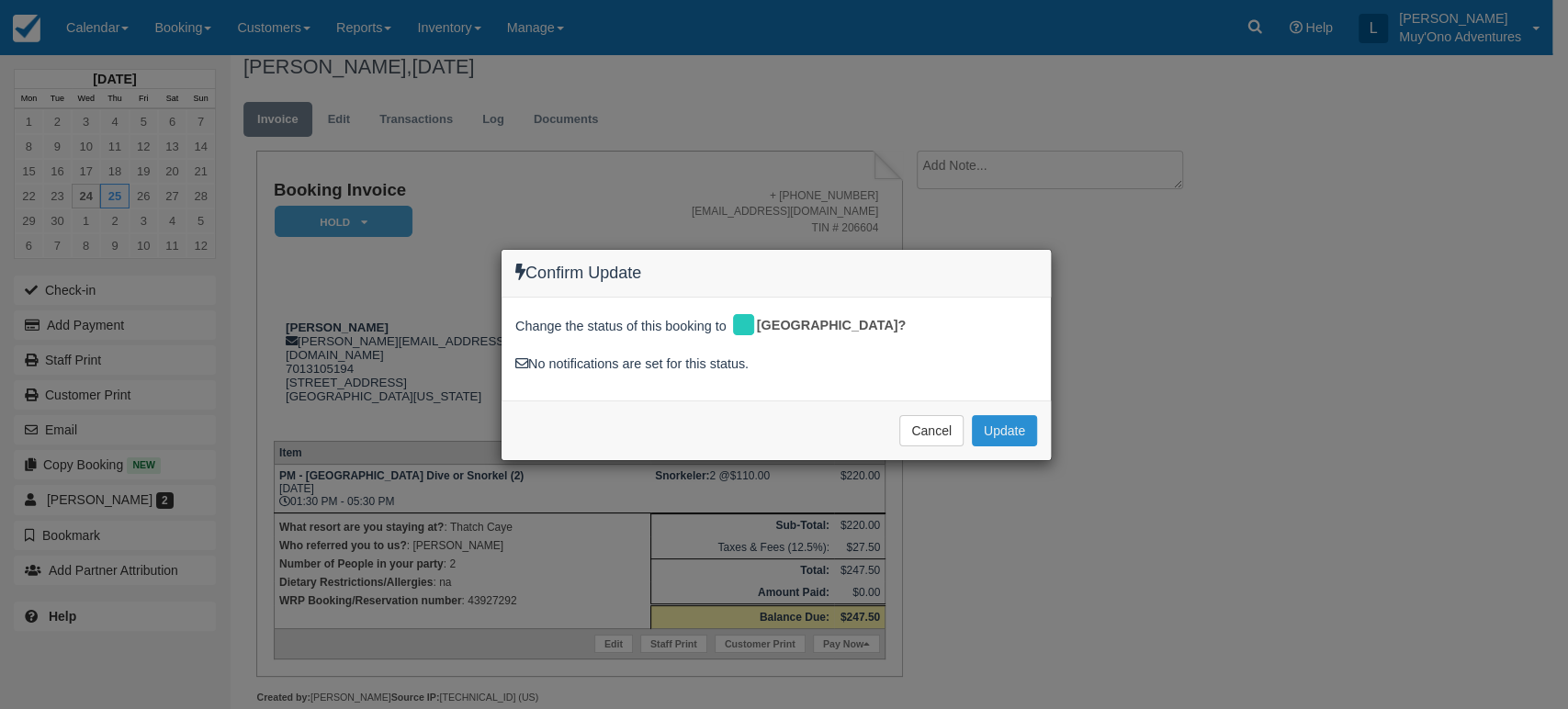
click at [1035, 420] on button "Update" at bounding box center [1004, 431] width 65 height 31
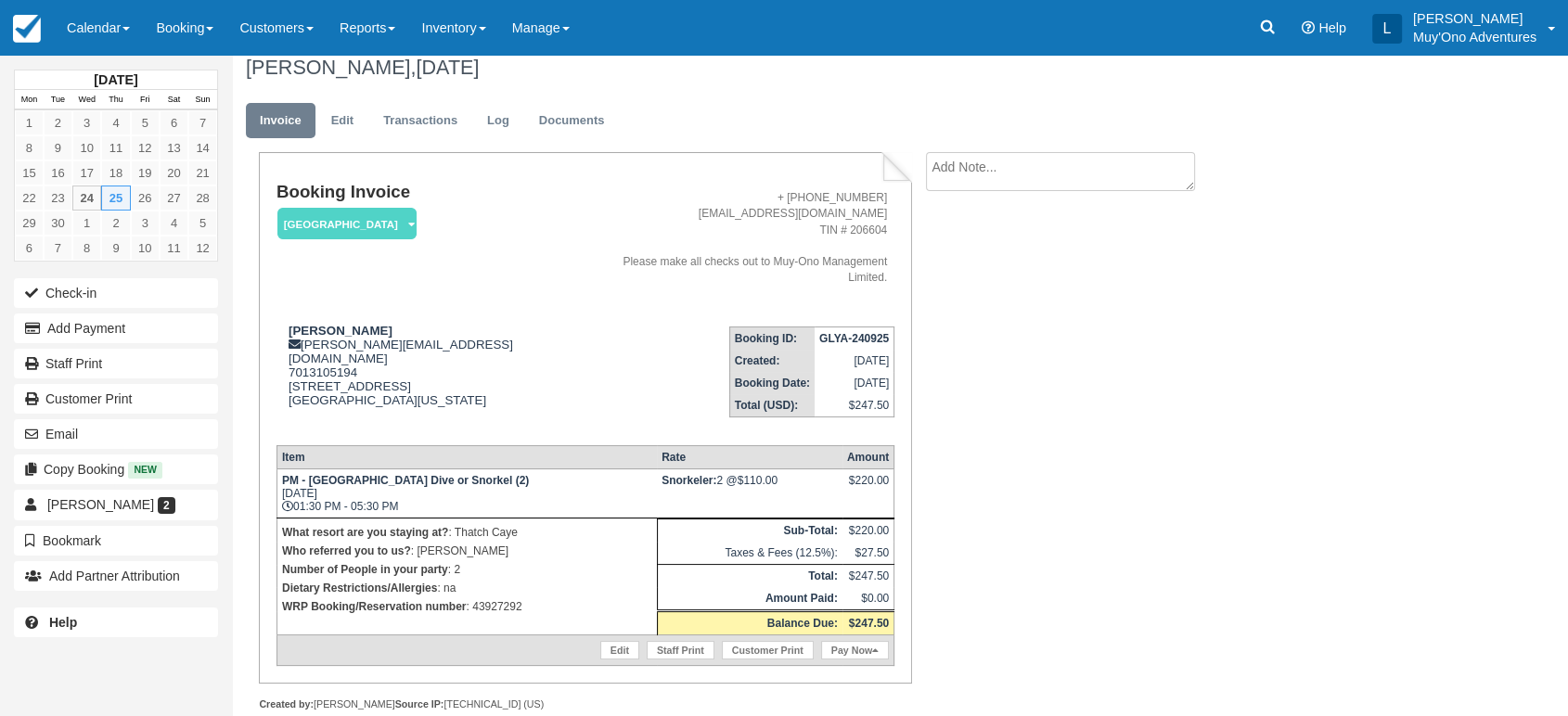
click at [846, 332] on strong "GLYA-240925" at bounding box center [854, 338] width 70 height 13
copy tbody "GLYA-240925"
